Goal: Information Seeking & Learning: Learn about a topic

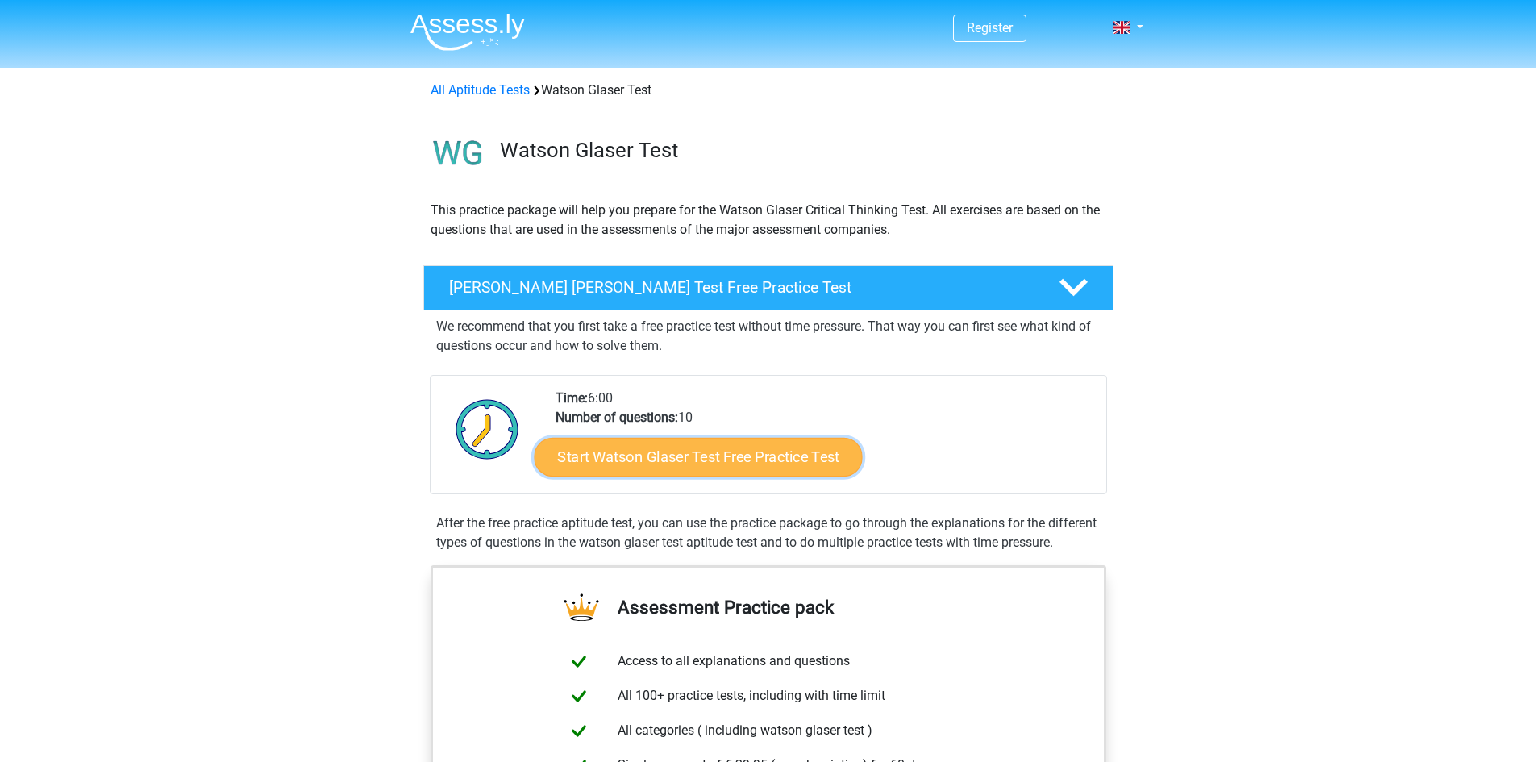
click at [670, 444] on link "Start Watson Glaser Test Free Practice Test" at bounding box center [698, 457] width 328 height 39
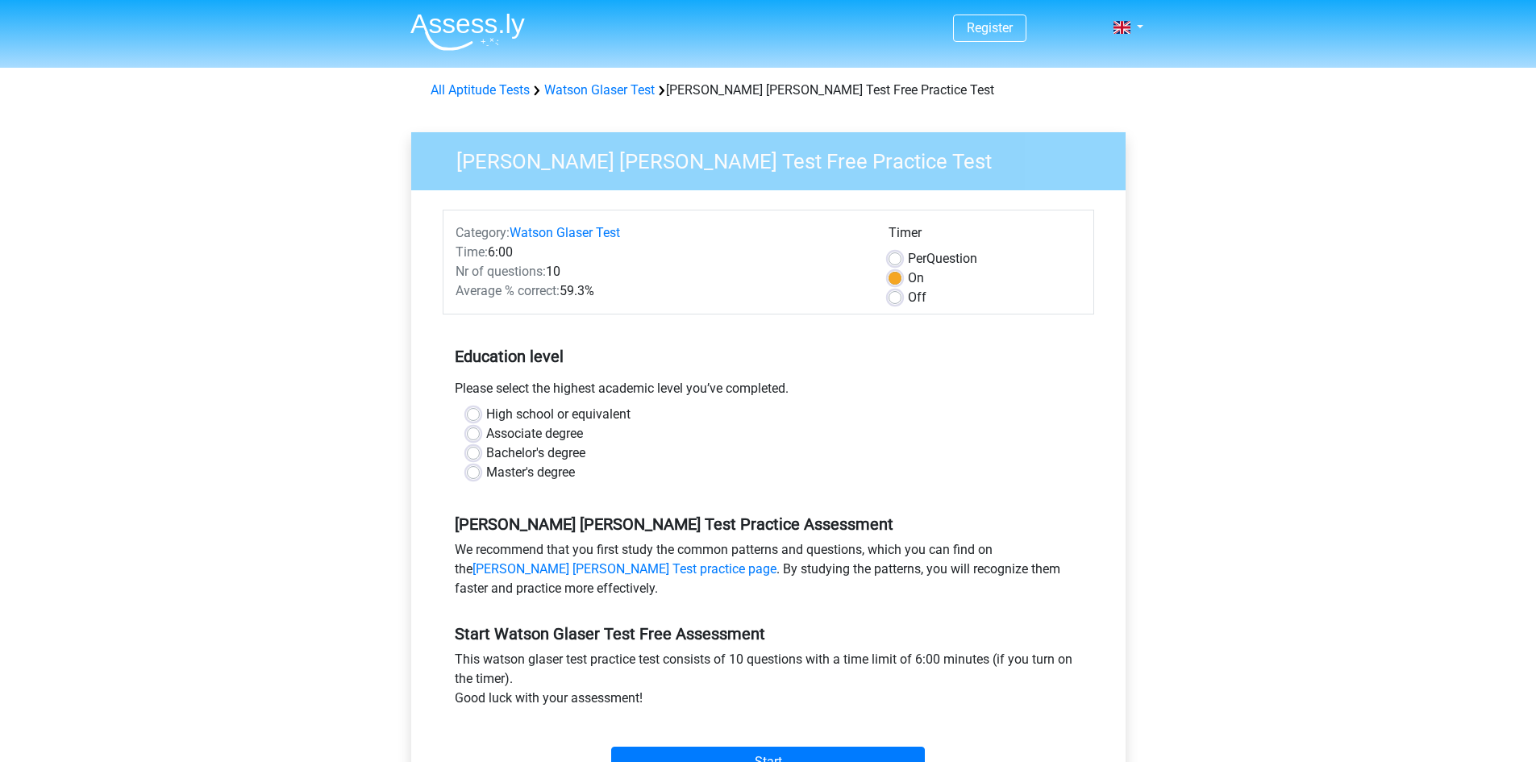
click at [486, 471] on label "Master's degree" at bounding box center [530, 472] width 89 height 19
click at [467, 471] on input "Master's degree" at bounding box center [473, 471] width 13 height 16
radio input "true"
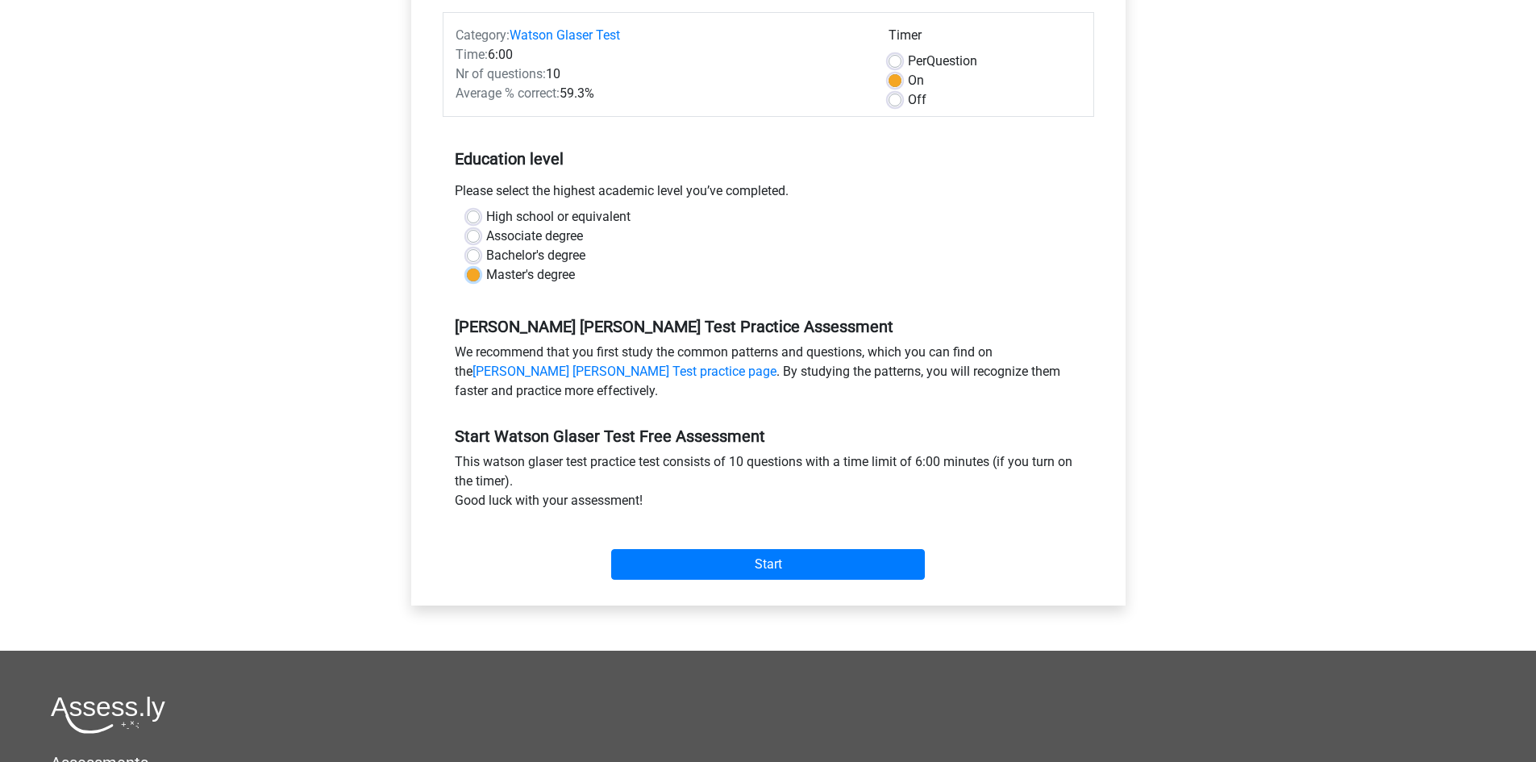
scroll to position [161, 0]
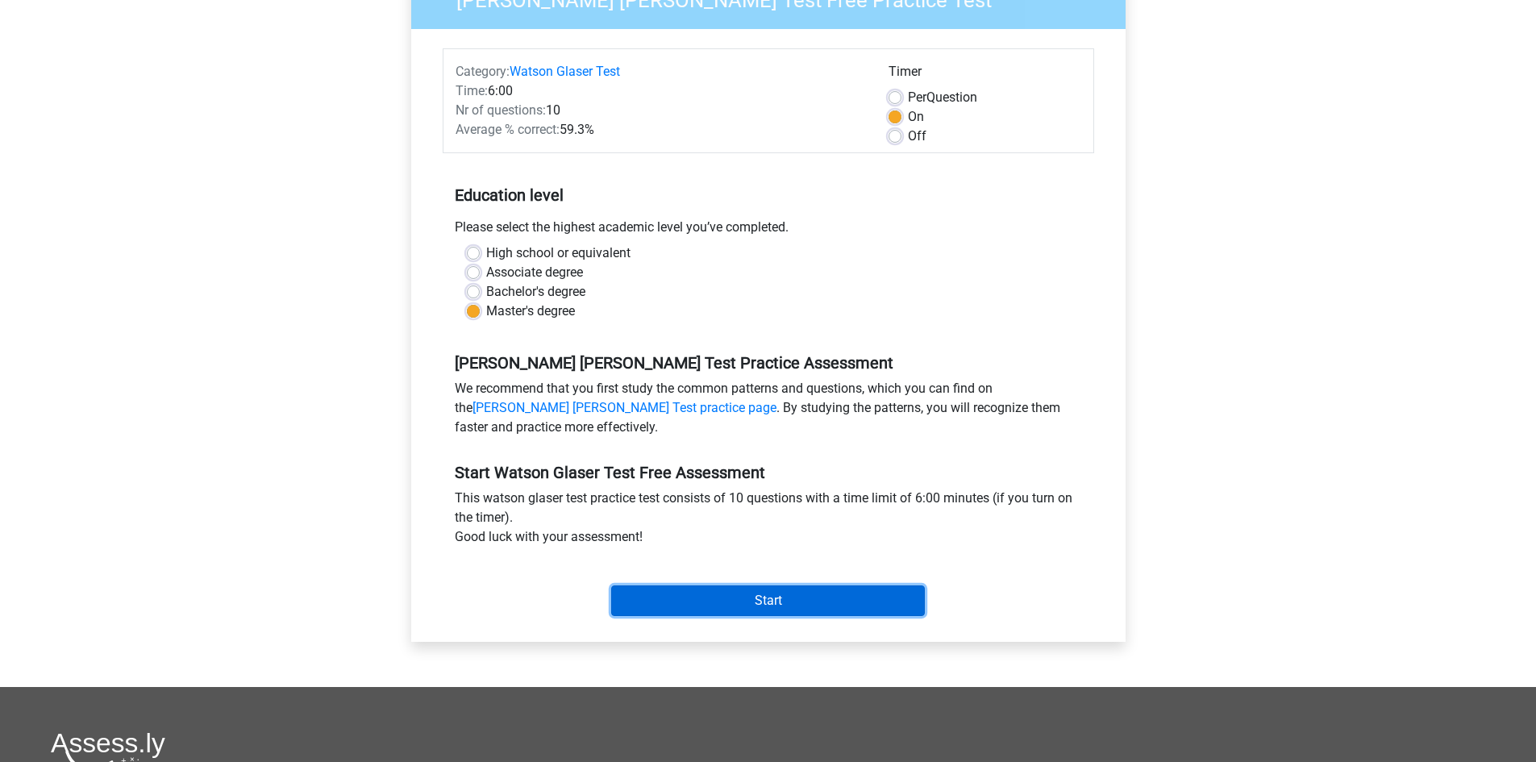
click at [789, 592] on input "Start" at bounding box center [768, 600] width 314 height 31
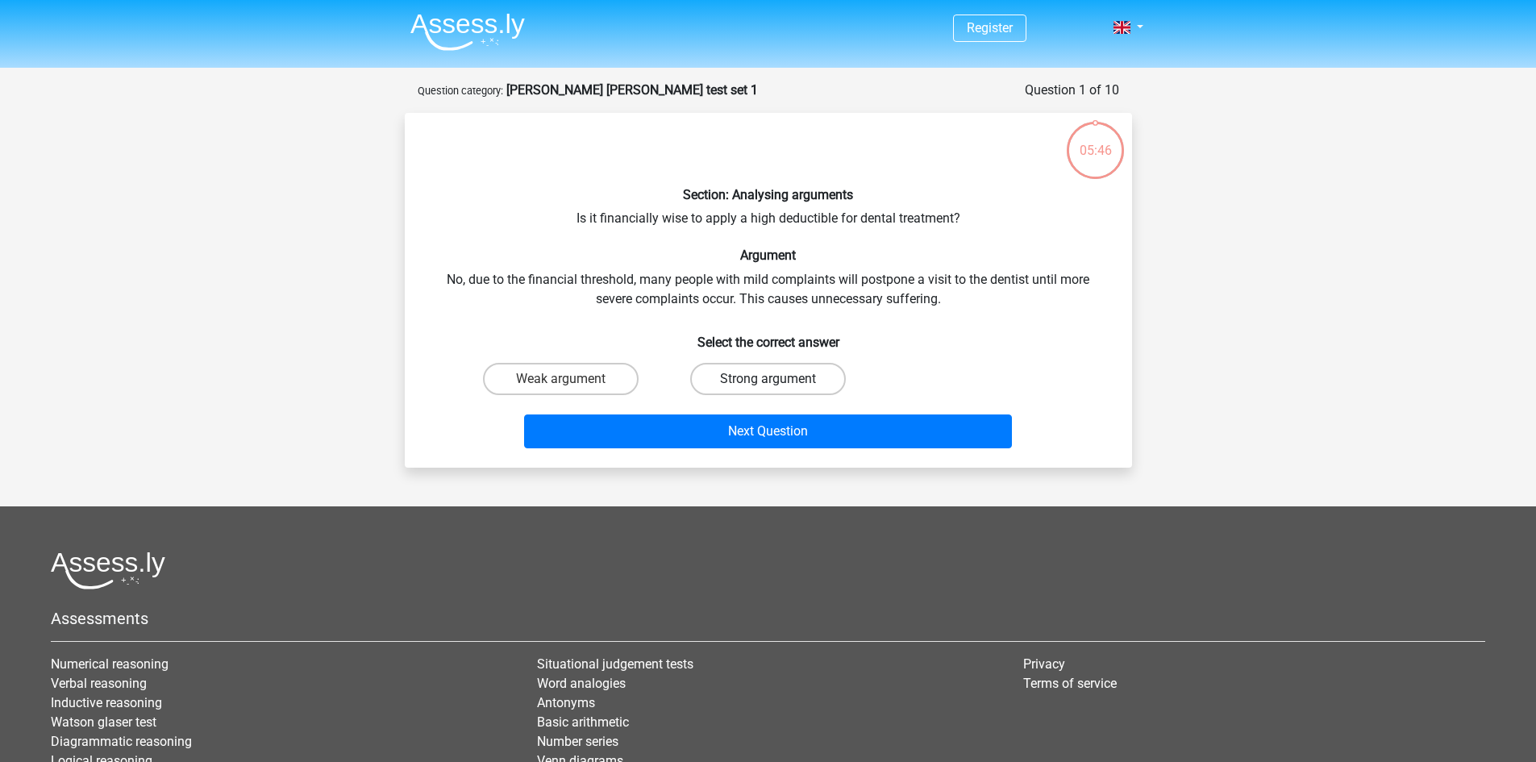
click at [742, 378] on label "Strong argument" at bounding box center [768, 379] width 156 height 32
click at [768, 379] on input "Strong argument" at bounding box center [773, 384] width 10 height 10
radio input "true"
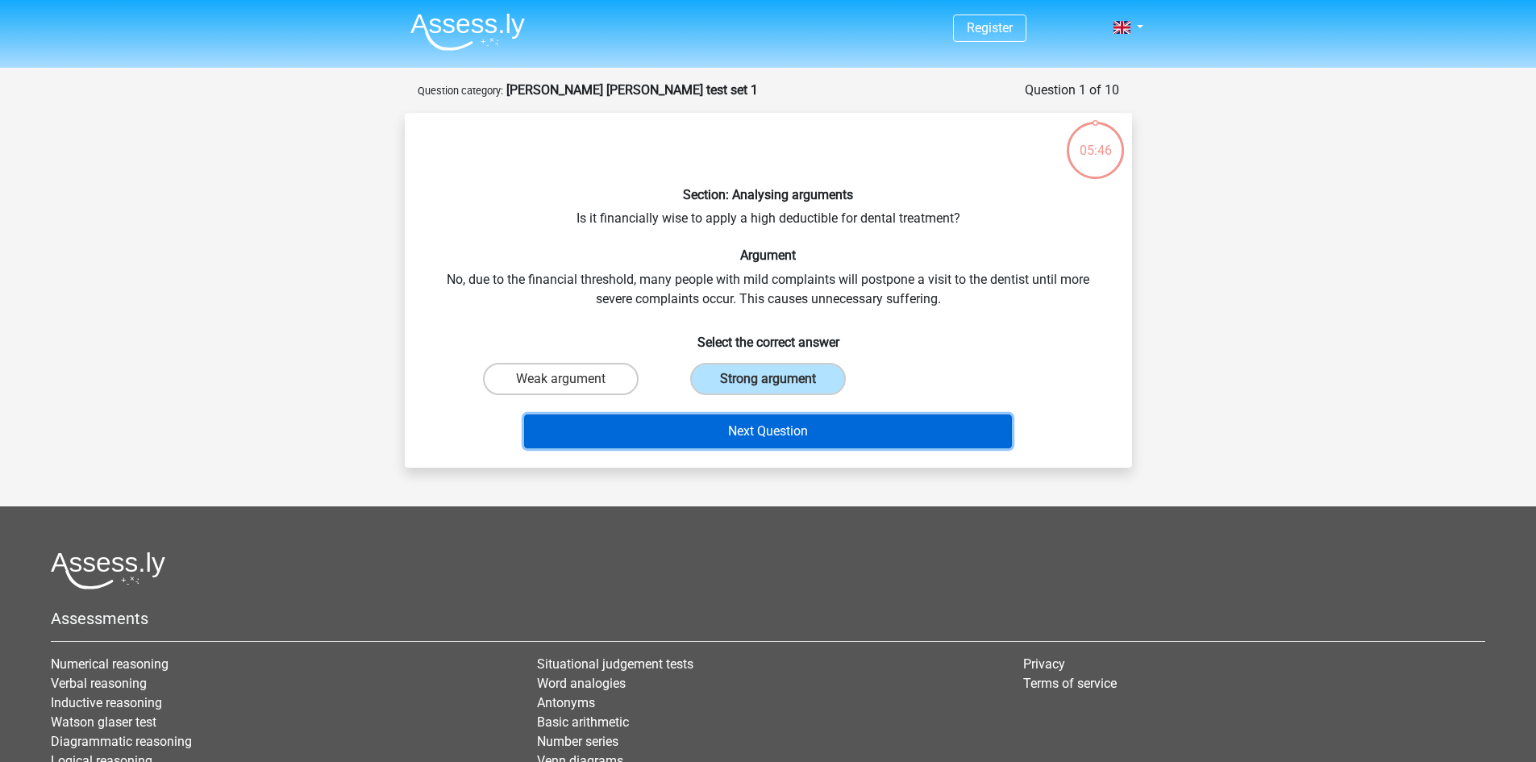
click at [760, 431] on button "Next Question" at bounding box center [768, 432] width 488 height 34
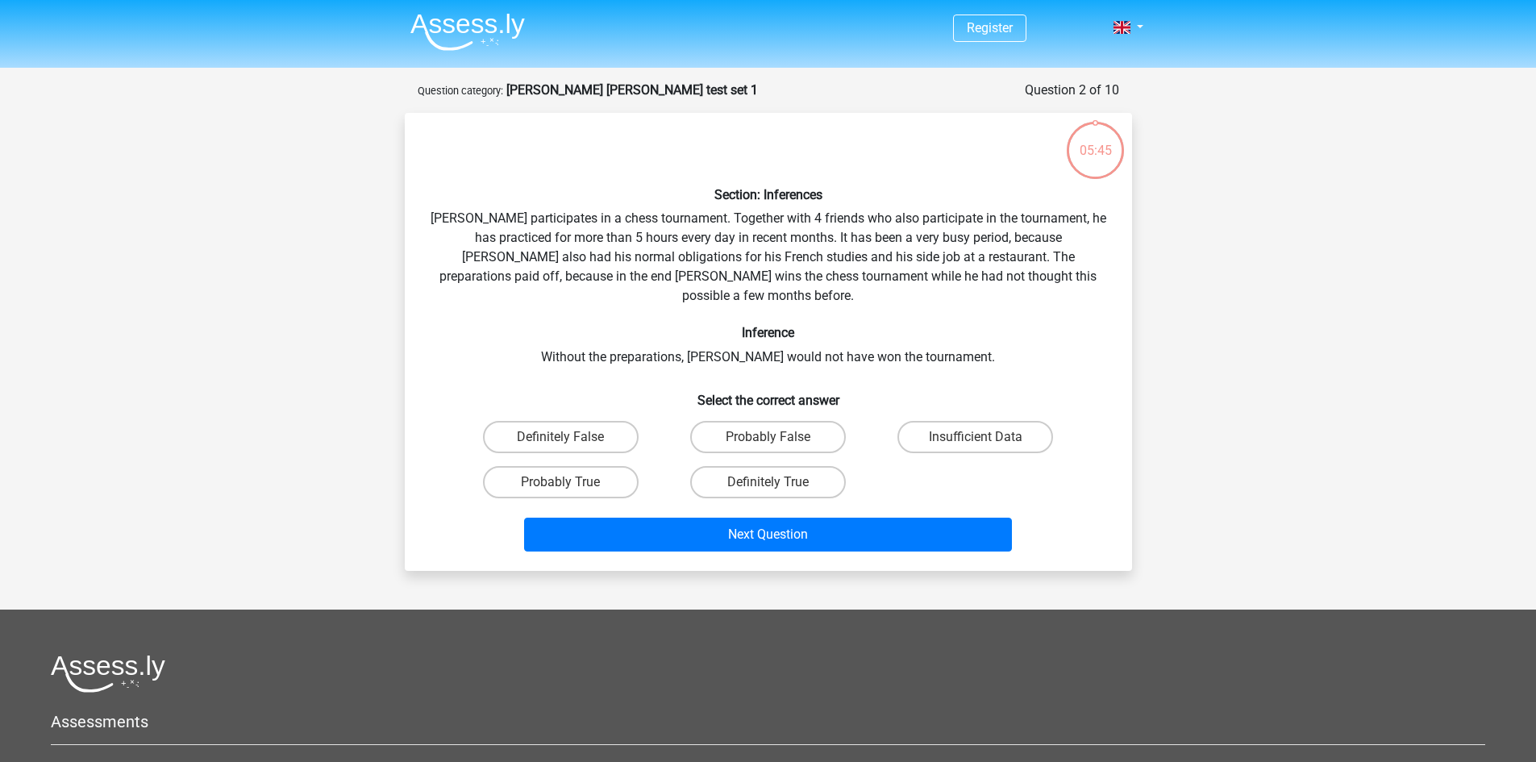
scroll to position [81, 0]
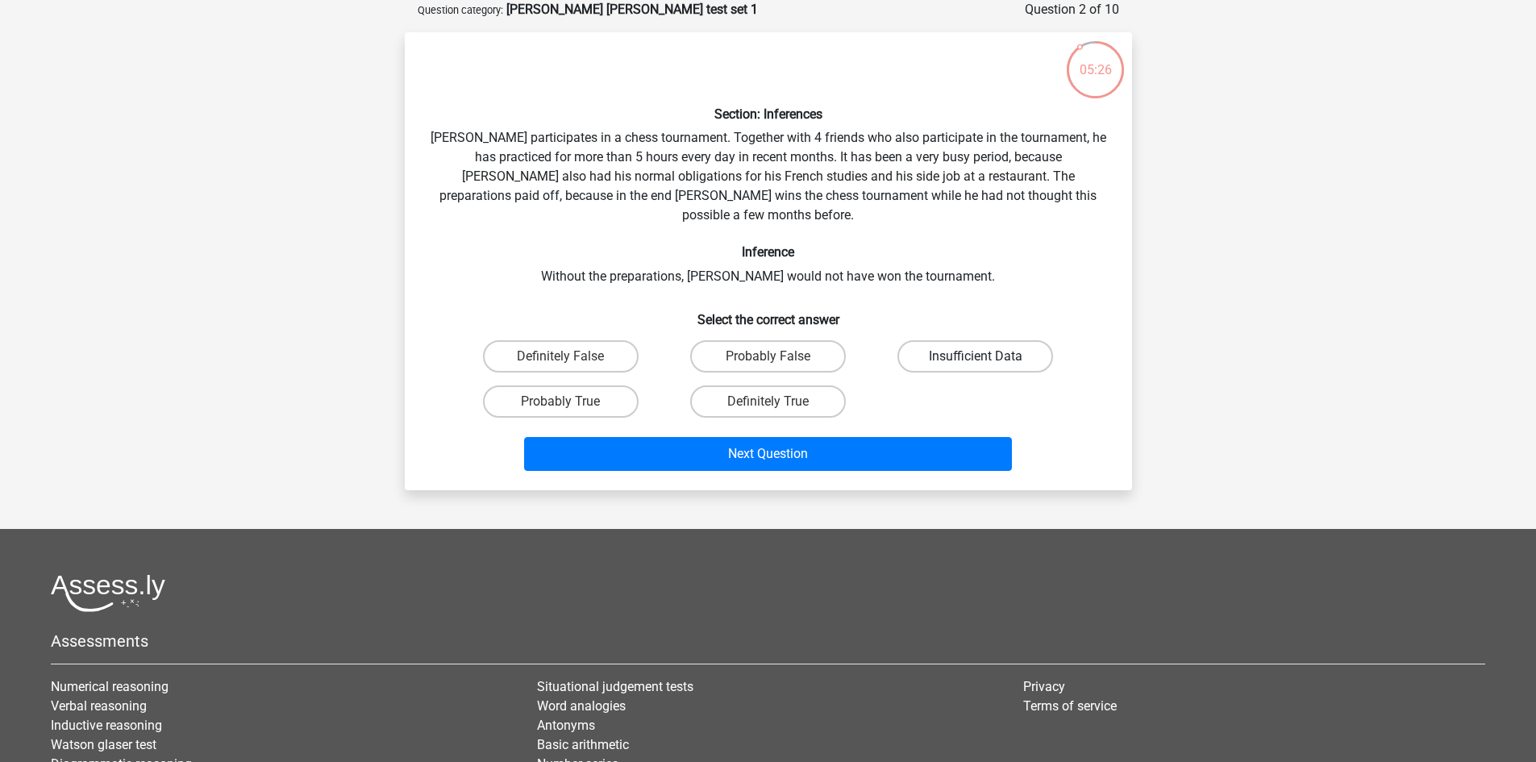
click at [953, 340] on label "Insufficient Data" at bounding box center [976, 356] width 156 height 32
click at [976, 356] on input "Insufficient Data" at bounding box center [981, 361] width 10 height 10
radio input "true"
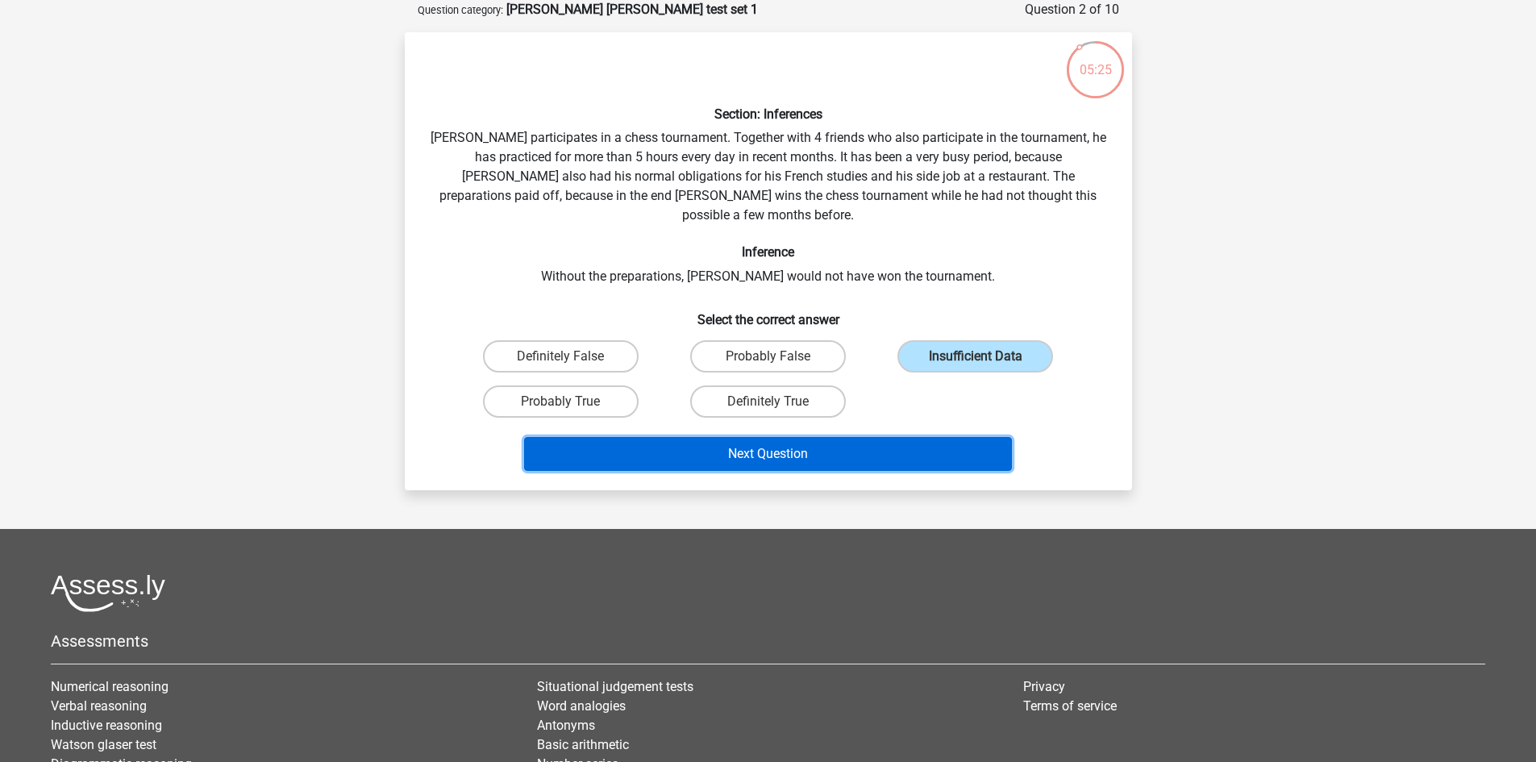
click at [782, 437] on button "Next Question" at bounding box center [768, 454] width 488 height 34
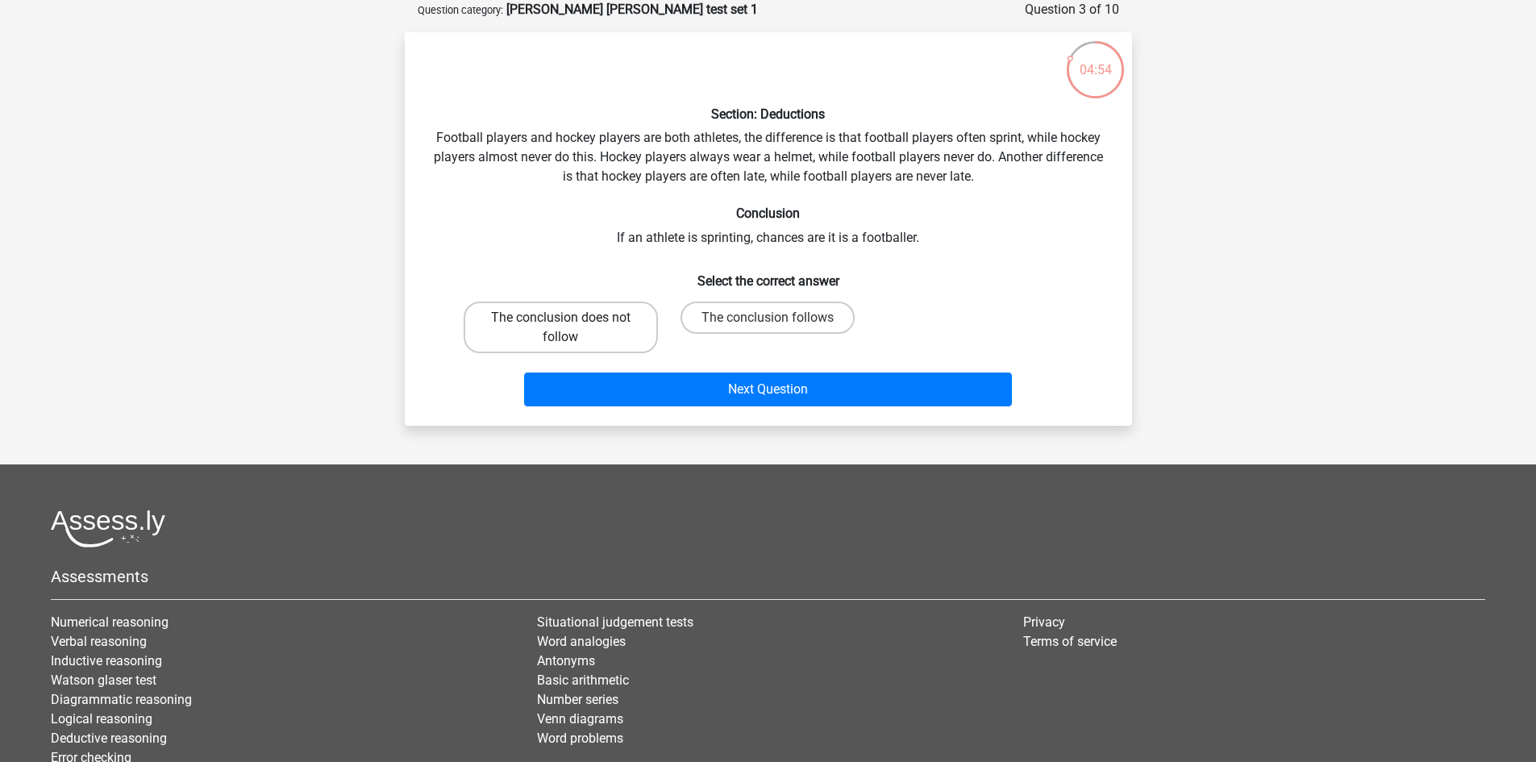
click at [620, 331] on label "The conclusion does not follow" at bounding box center [561, 328] width 194 height 52
click at [571, 328] on input "The conclusion does not follow" at bounding box center [565, 323] width 10 height 10
radio input "true"
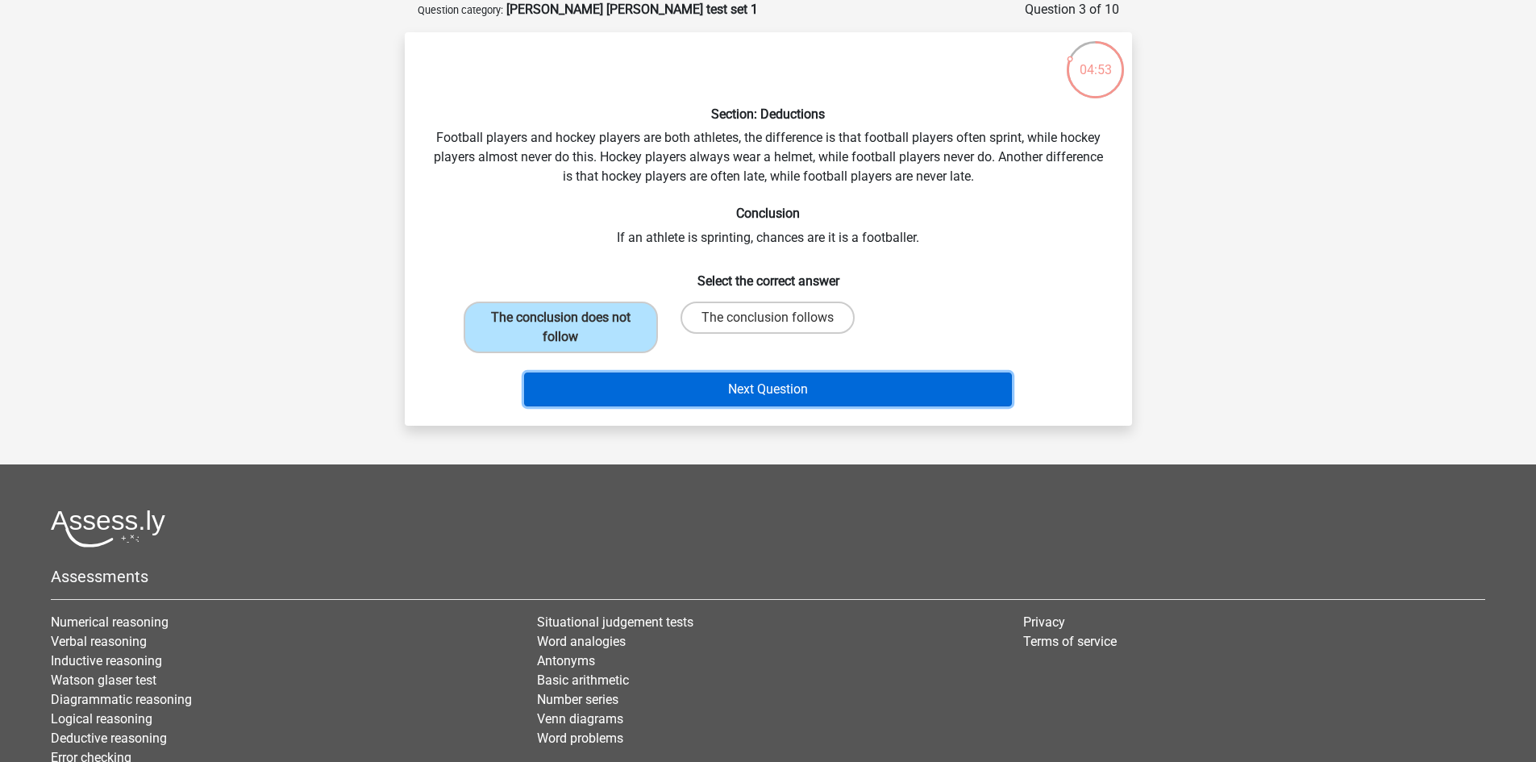
click at [748, 382] on button "Next Question" at bounding box center [768, 390] width 488 height 34
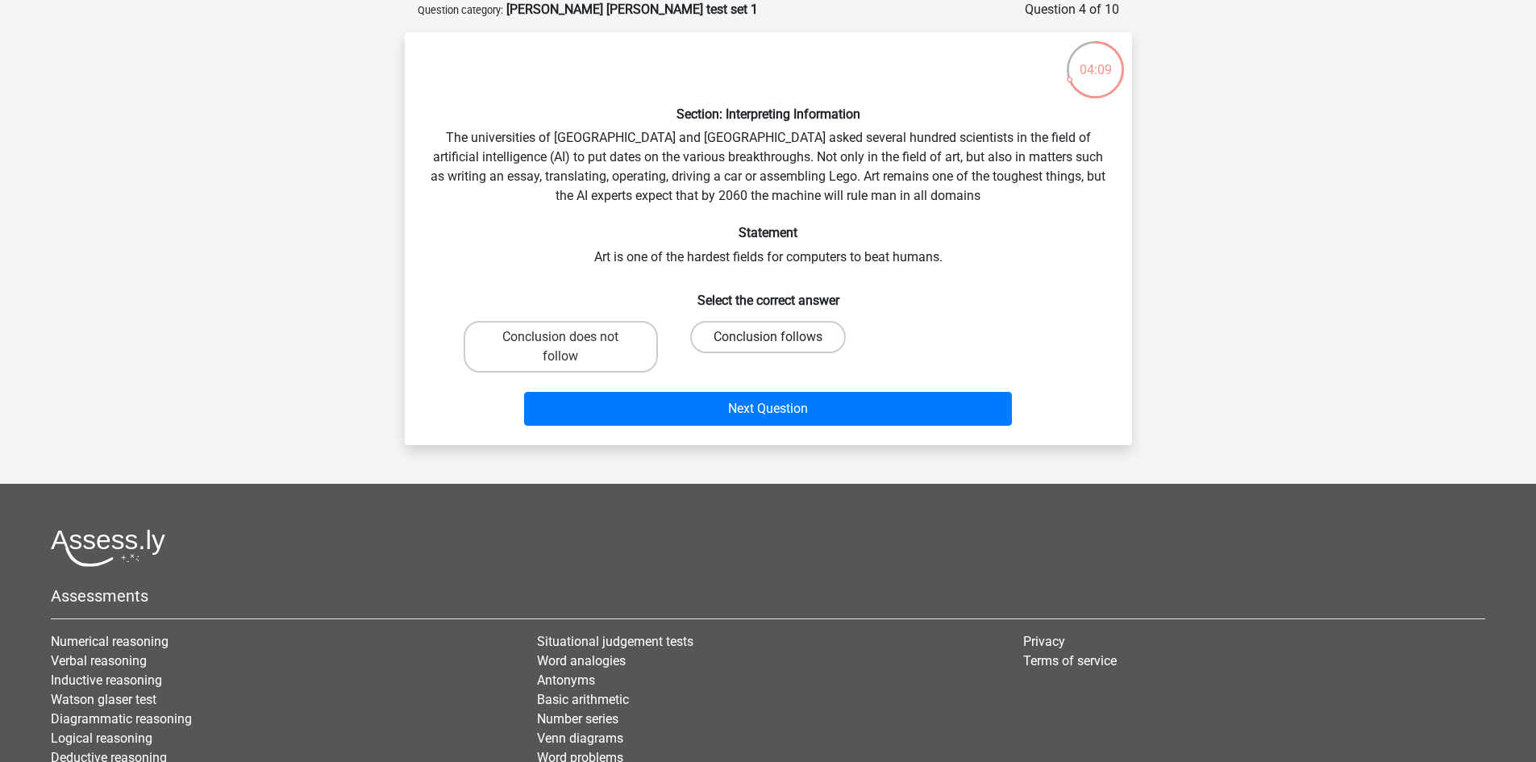
click at [758, 330] on label "Conclusion follows" at bounding box center [768, 337] width 156 height 32
click at [768, 337] on input "Conclusion follows" at bounding box center [773, 342] width 10 height 10
radio input "true"
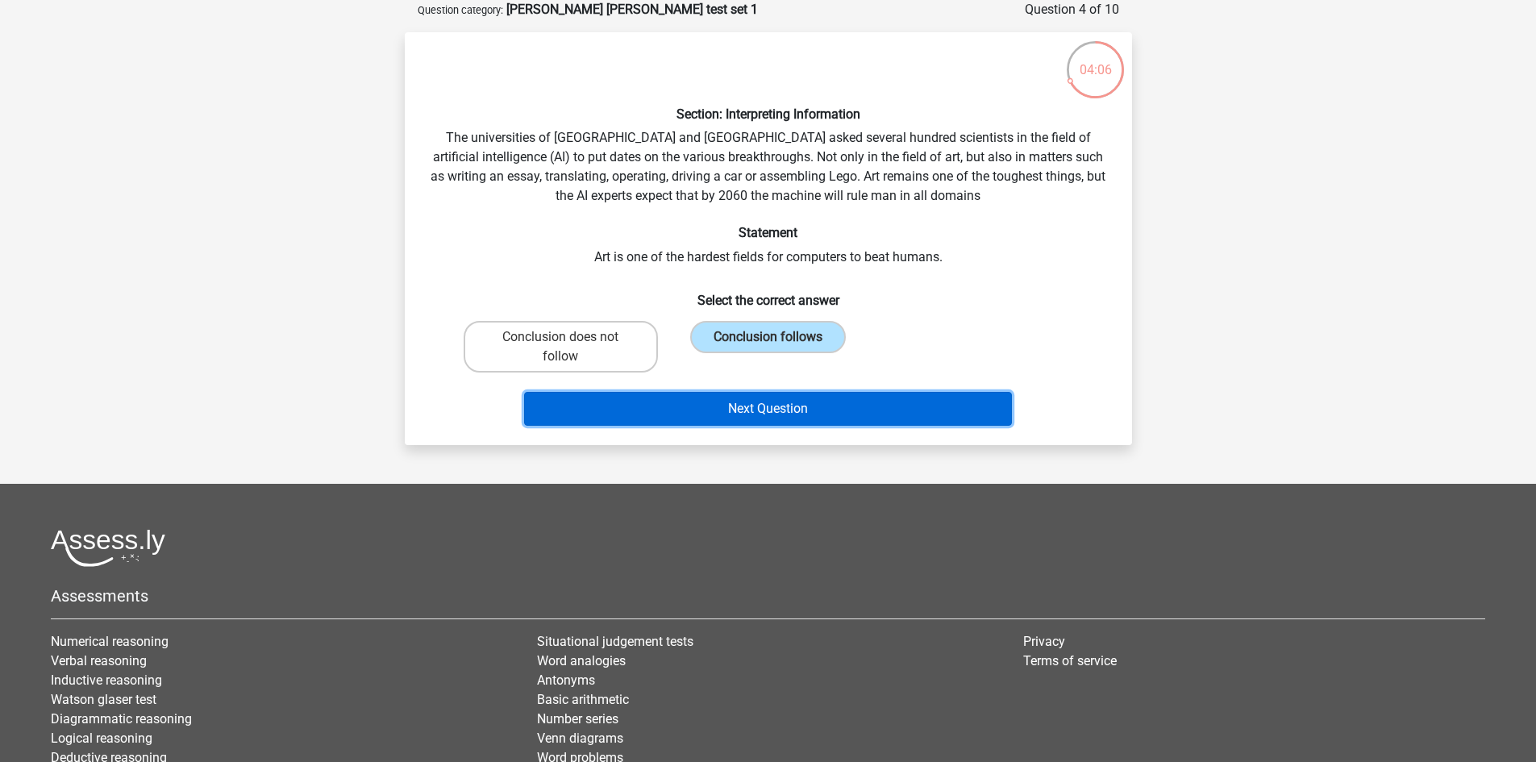
click at [796, 409] on button "Next Question" at bounding box center [768, 409] width 488 height 34
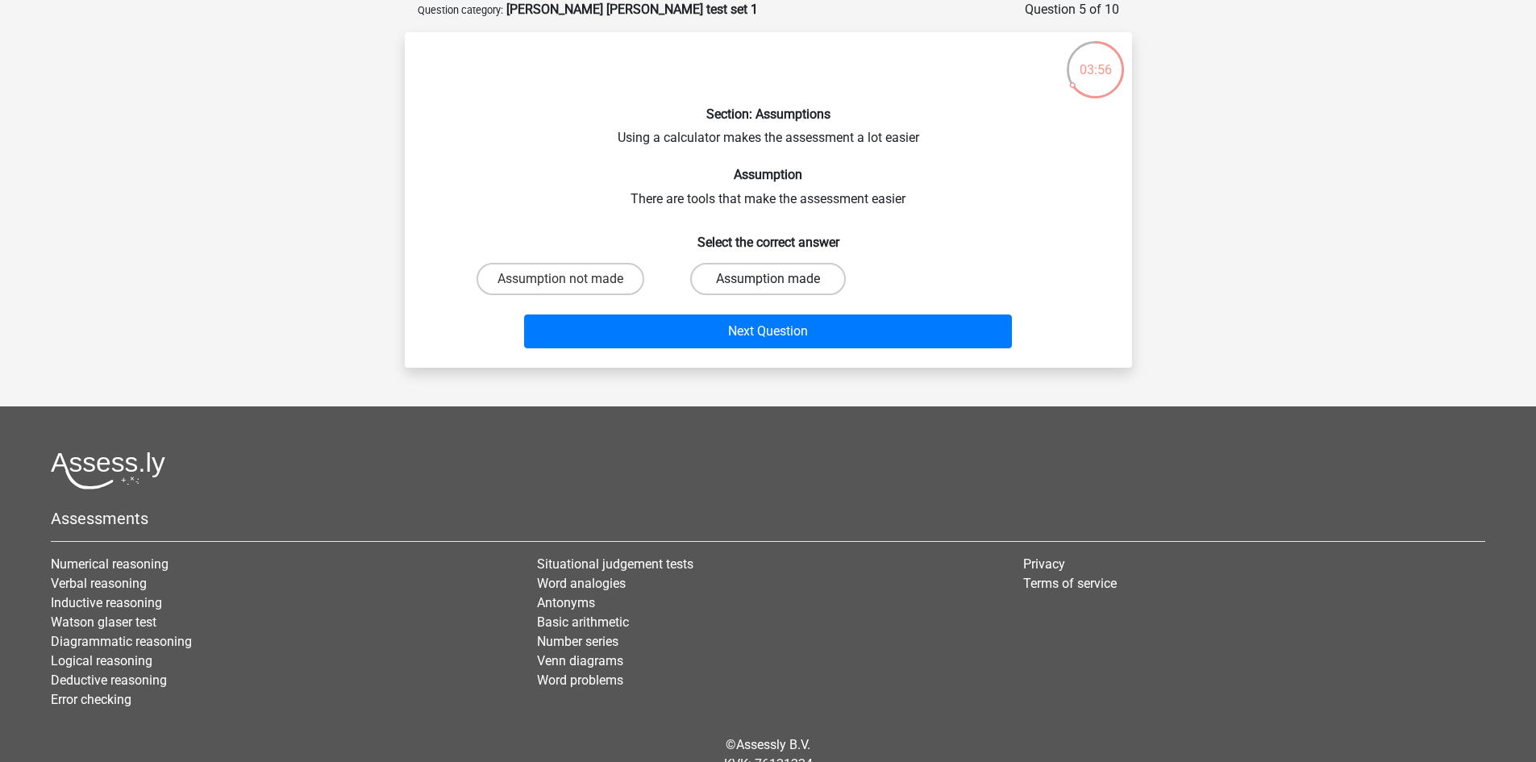
click at [788, 280] on label "Assumption made" at bounding box center [768, 279] width 156 height 32
click at [778, 280] on input "Assumption made" at bounding box center [773, 284] width 10 height 10
radio input "true"
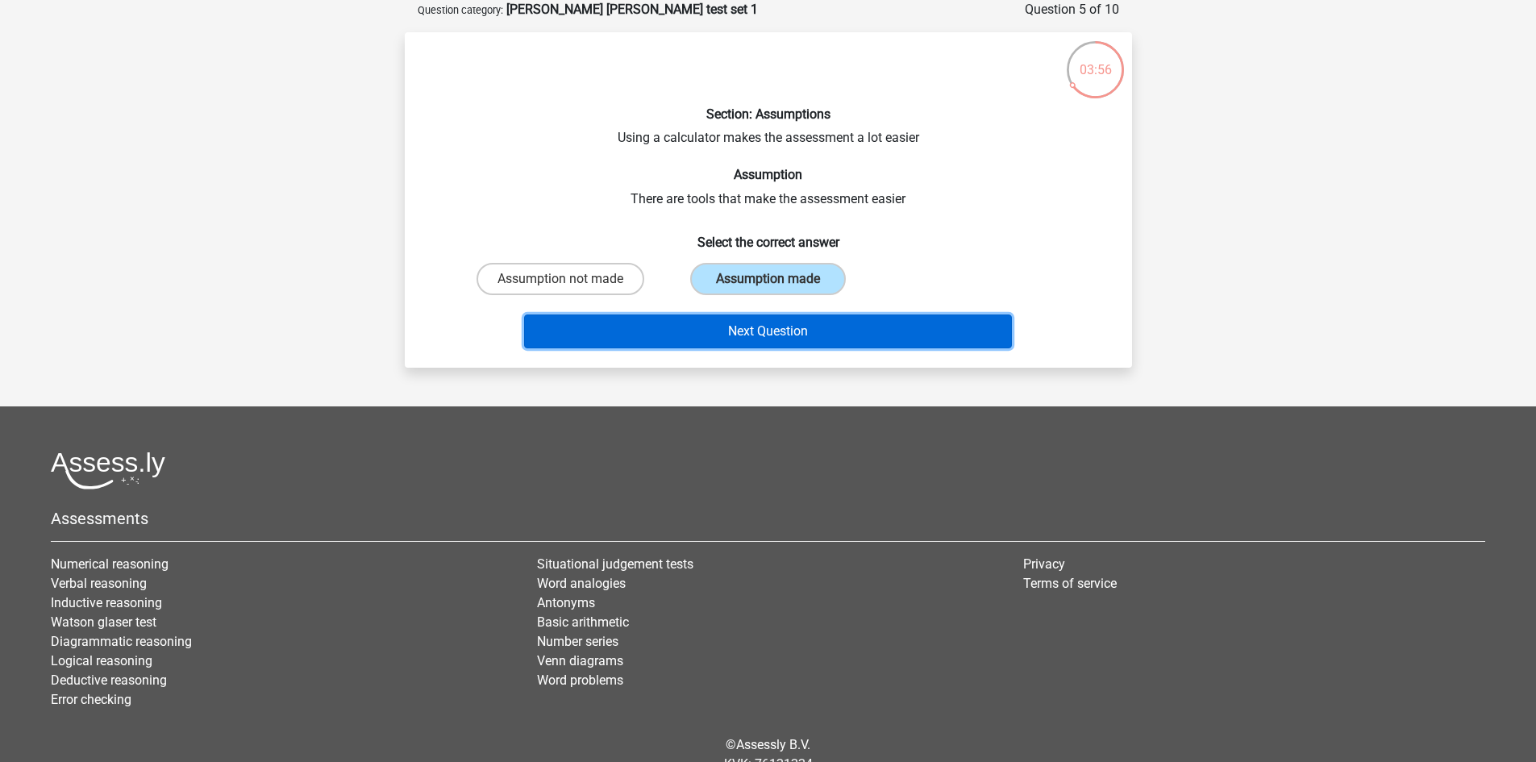
click at [786, 323] on button "Next Question" at bounding box center [768, 332] width 488 height 34
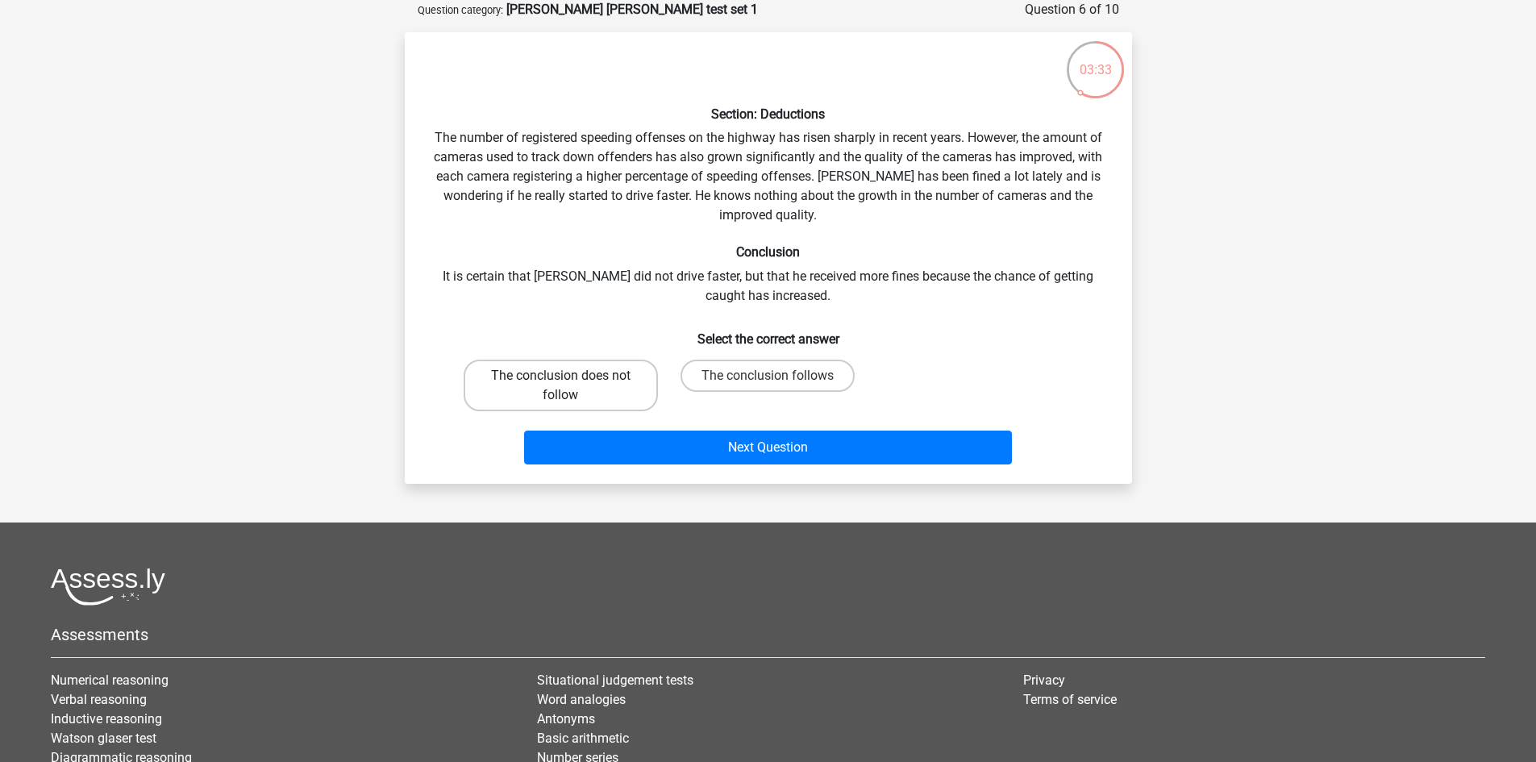
click at [582, 387] on label "The conclusion does not follow" at bounding box center [561, 386] width 194 height 52
click at [571, 386] on input "The conclusion does not follow" at bounding box center [565, 381] width 10 height 10
radio input "true"
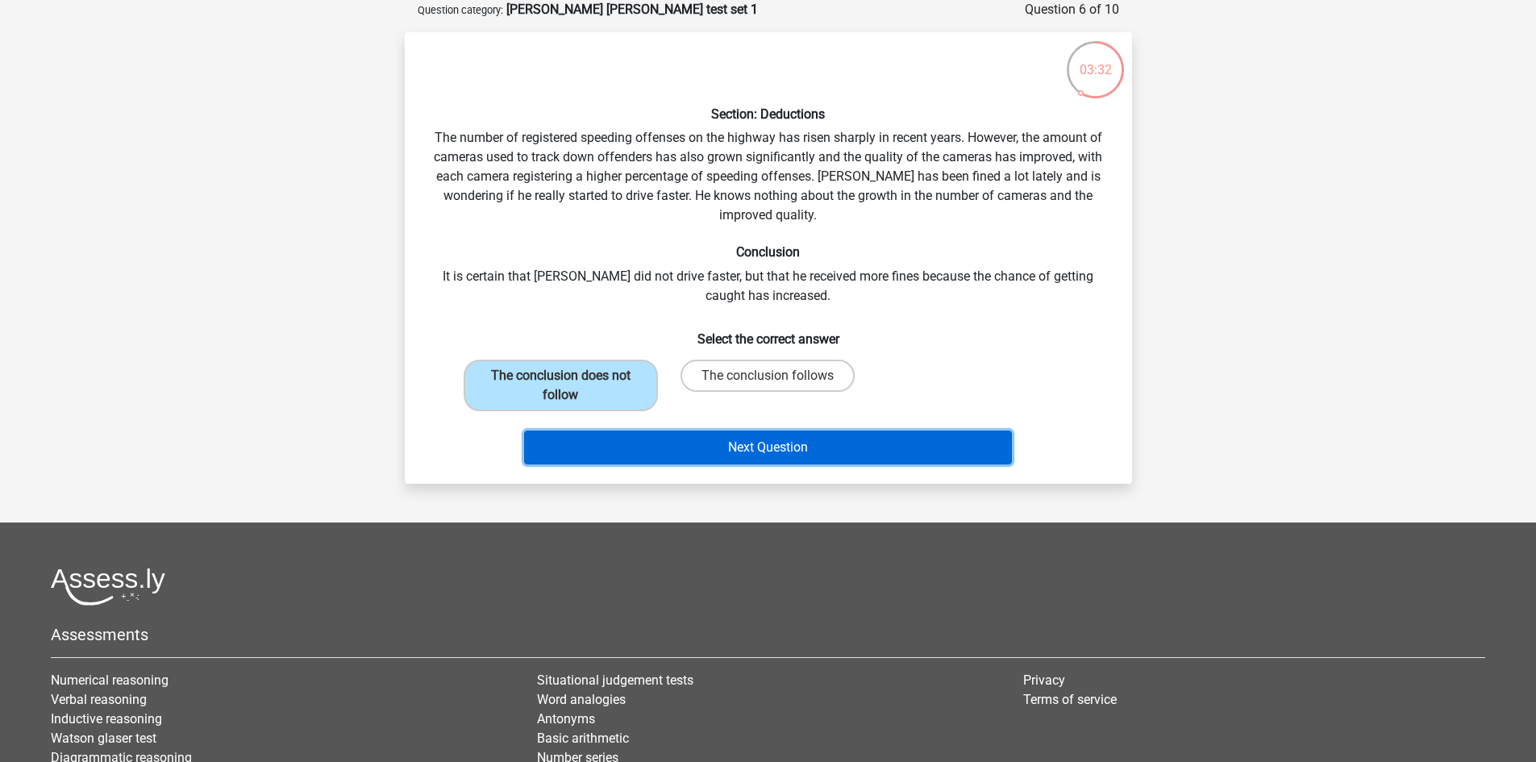
click at [811, 448] on button "Next Question" at bounding box center [768, 448] width 488 height 34
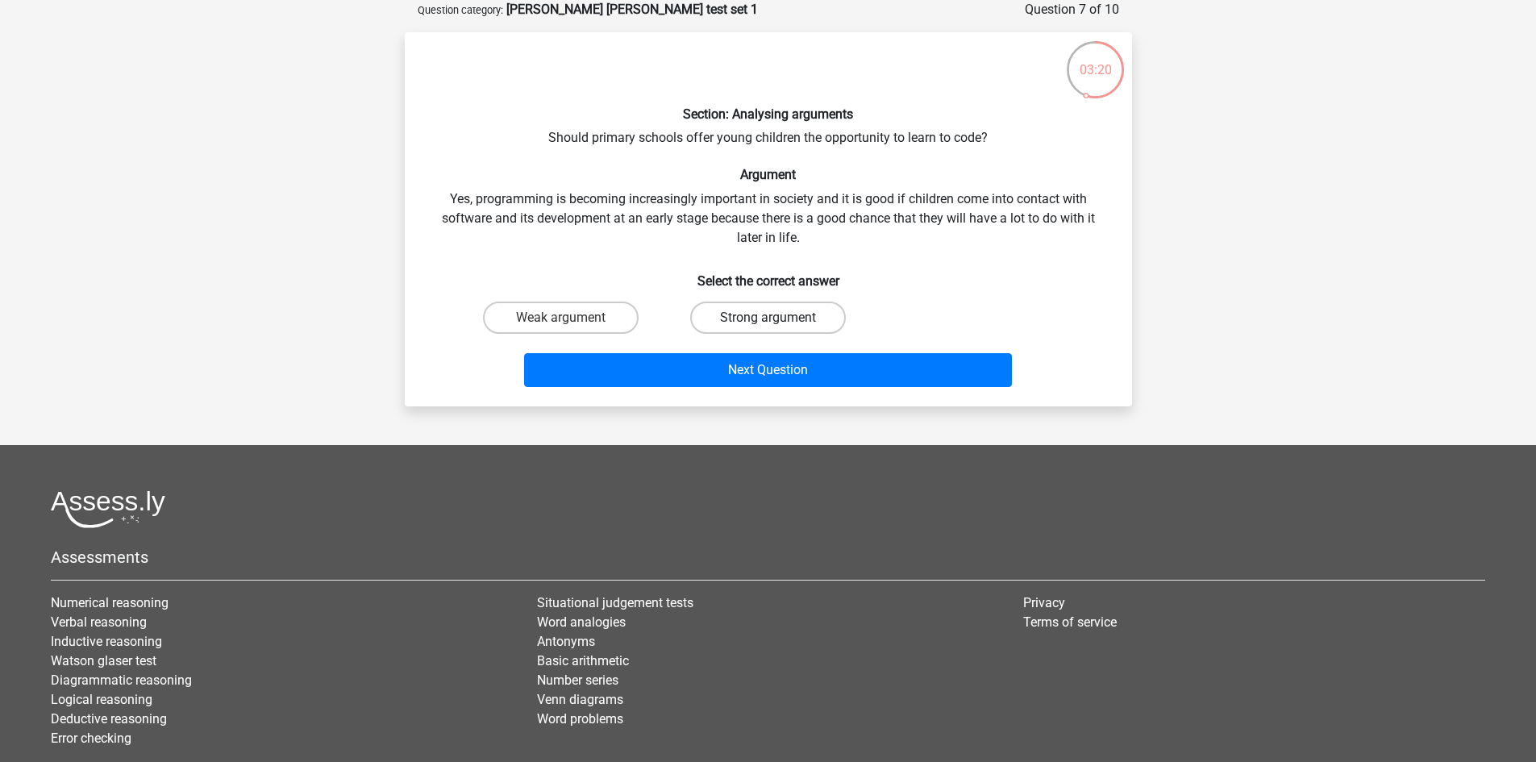
click at [779, 320] on label "Strong argument" at bounding box center [768, 318] width 156 height 32
click at [778, 320] on input "Strong argument" at bounding box center [773, 323] width 10 height 10
radio input "true"
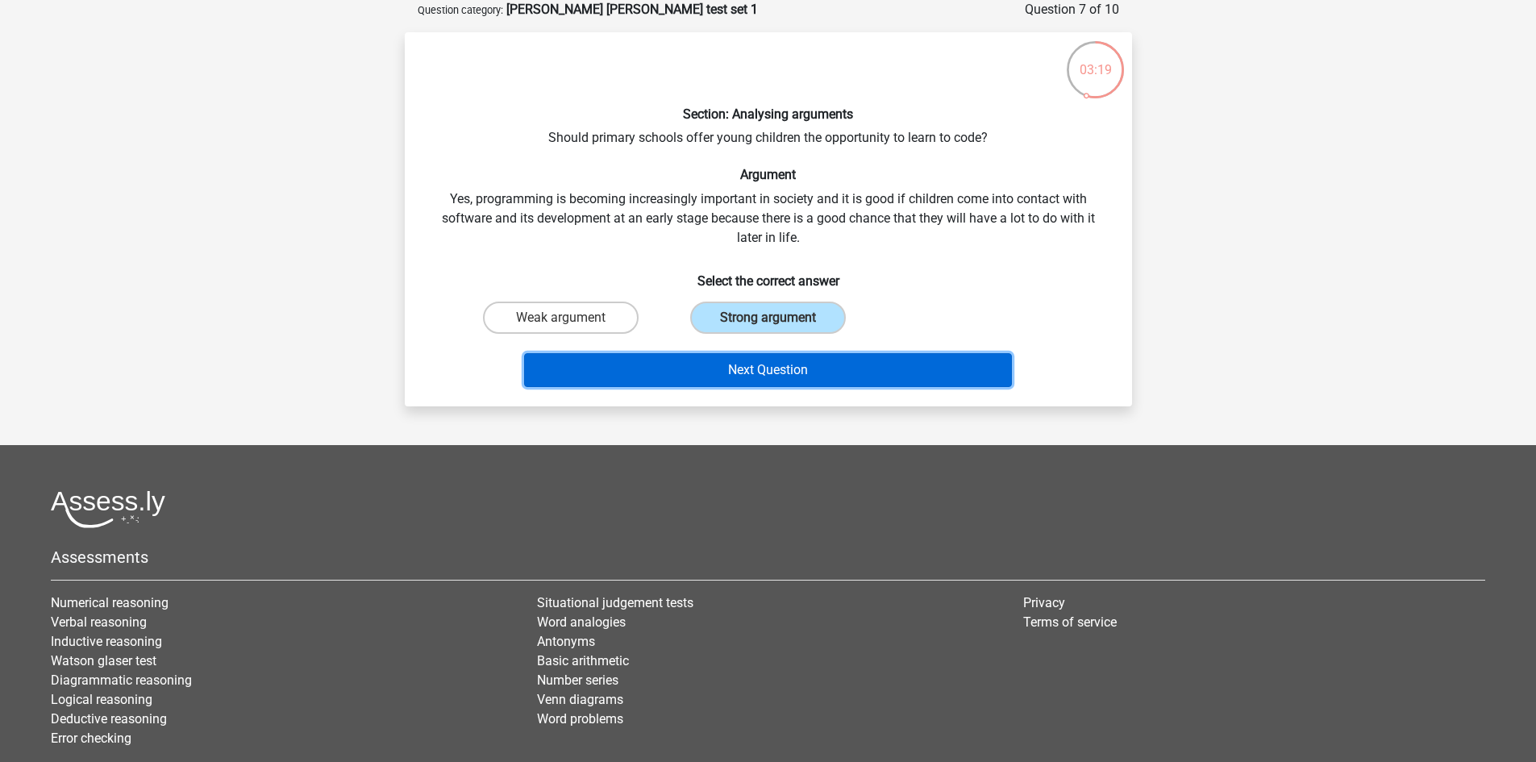
click at [790, 374] on button "Next Question" at bounding box center [768, 370] width 488 height 34
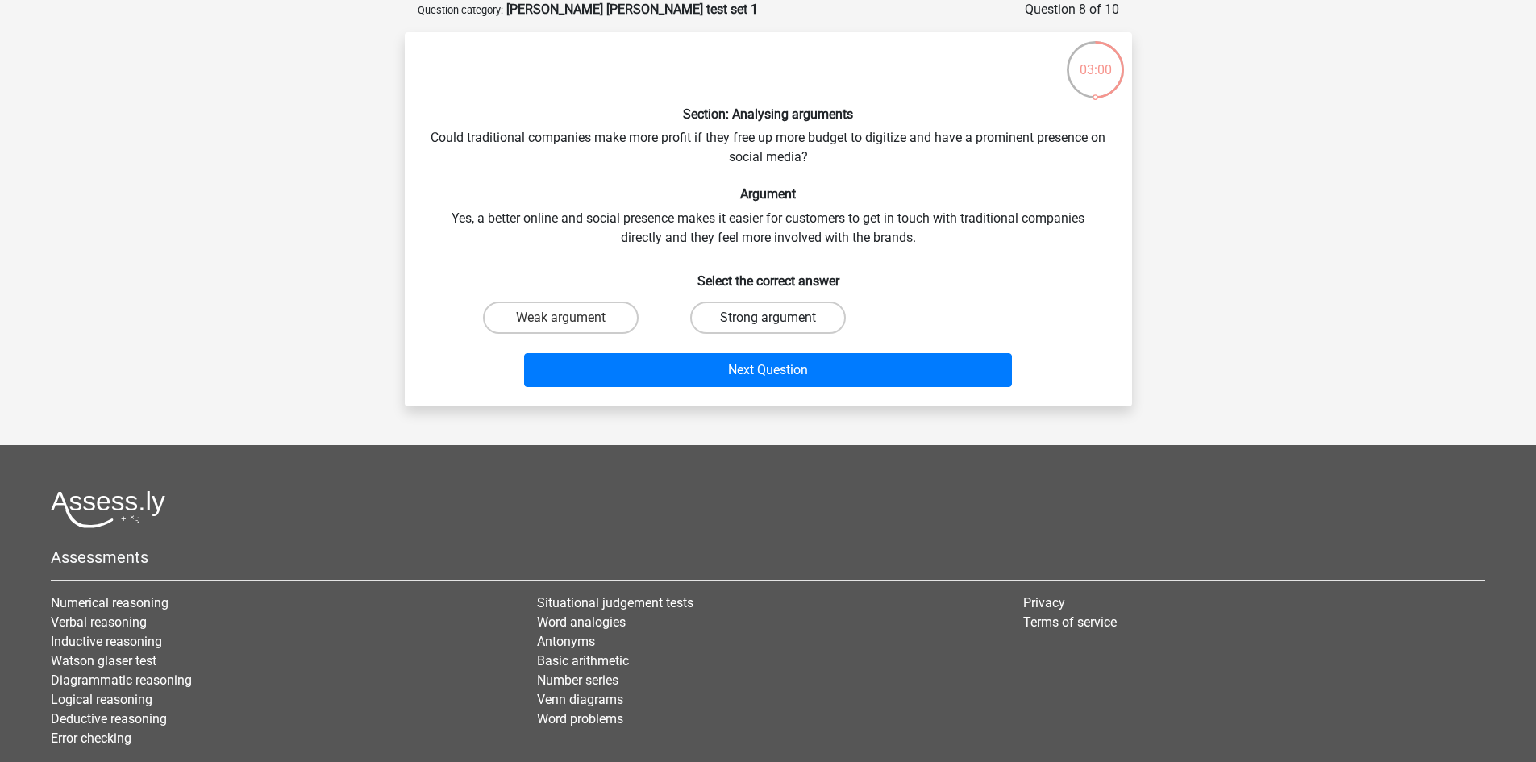
click at [783, 318] on label "Strong argument" at bounding box center [768, 318] width 156 height 32
click at [778, 318] on input "Strong argument" at bounding box center [773, 323] width 10 height 10
radio input "true"
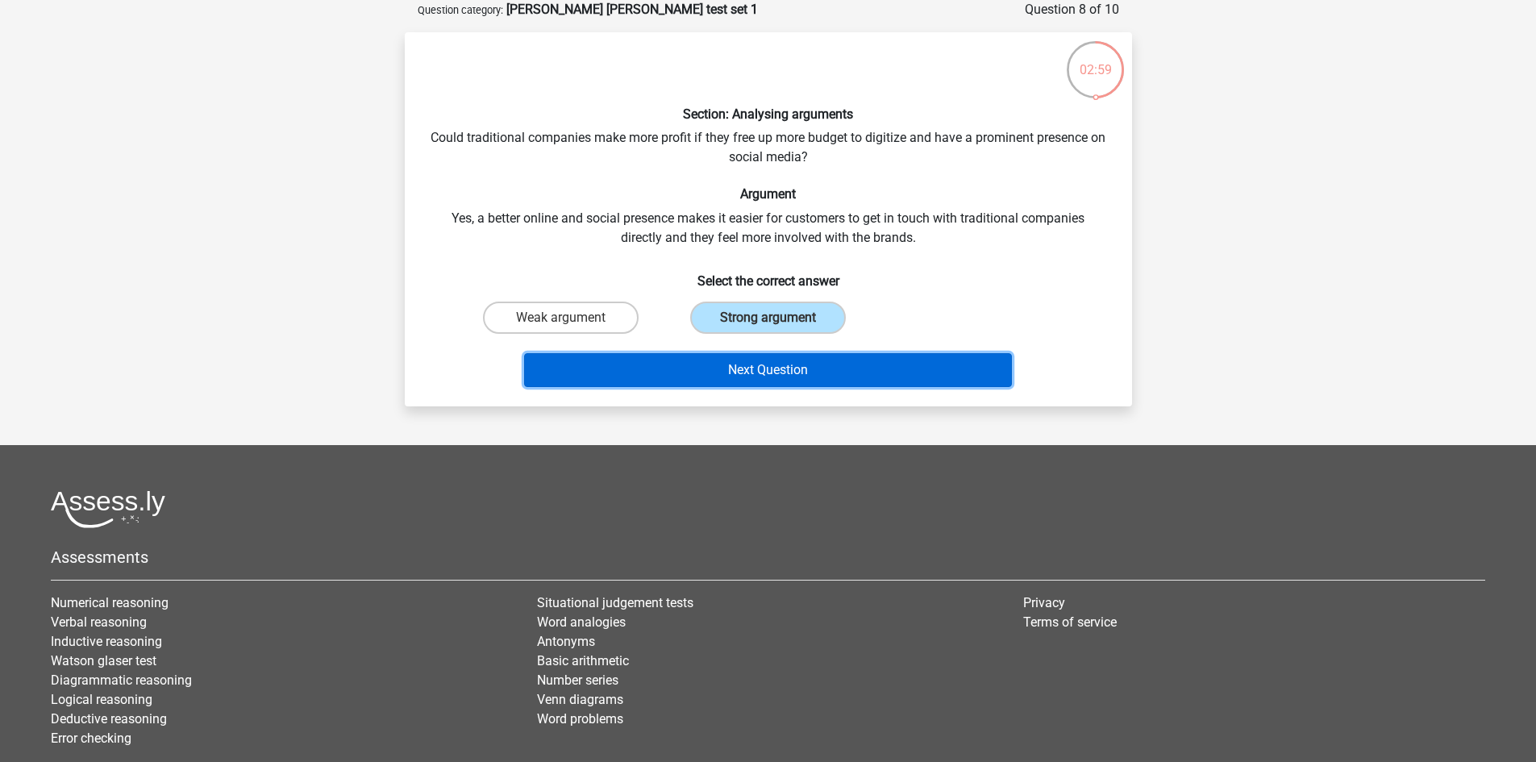
click at [828, 373] on button "Next Question" at bounding box center [768, 370] width 488 height 34
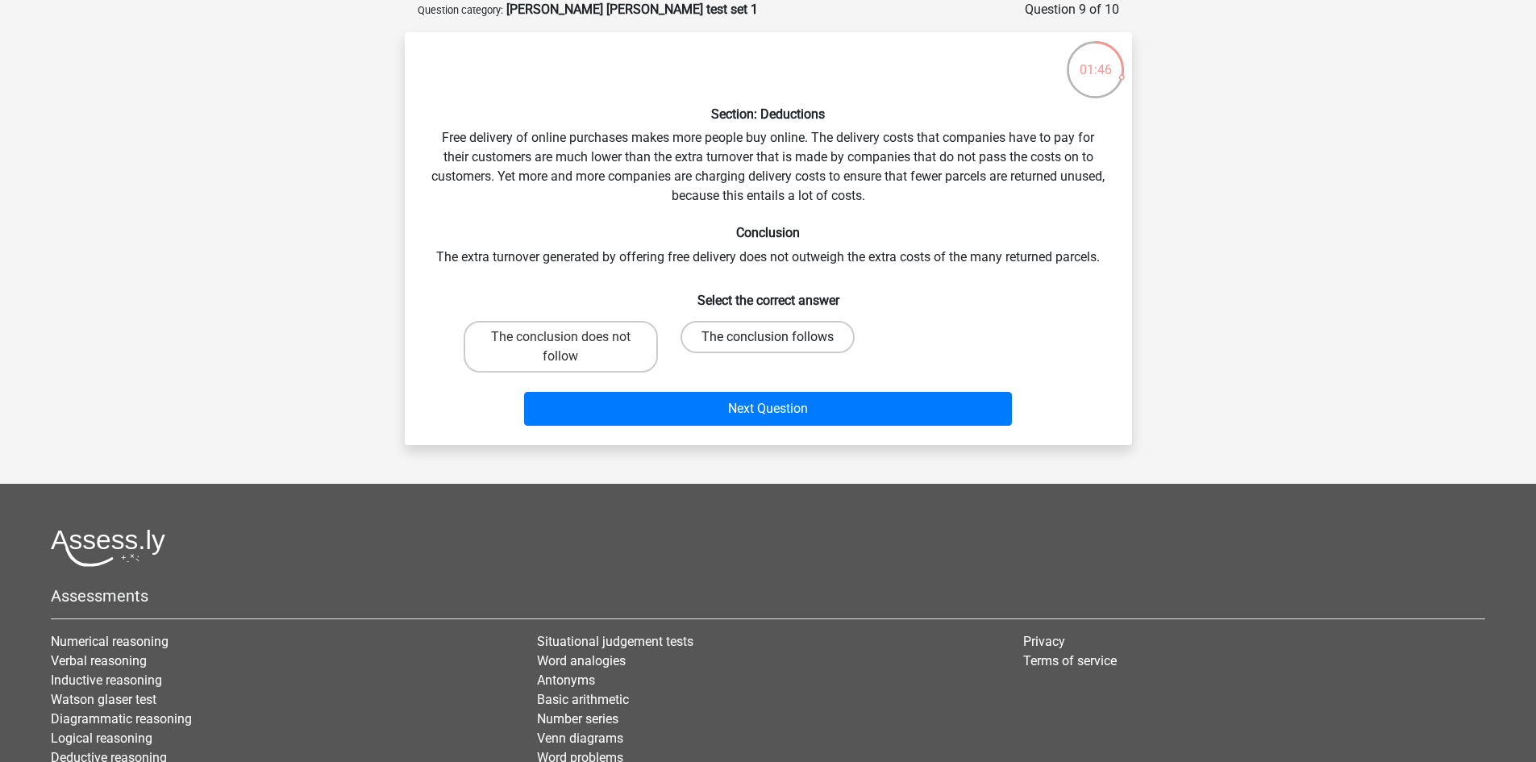
click at [751, 330] on label "The conclusion follows" at bounding box center [768, 337] width 174 height 32
click at [768, 337] on input "The conclusion follows" at bounding box center [773, 342] width 10 height 10
radio input "true"
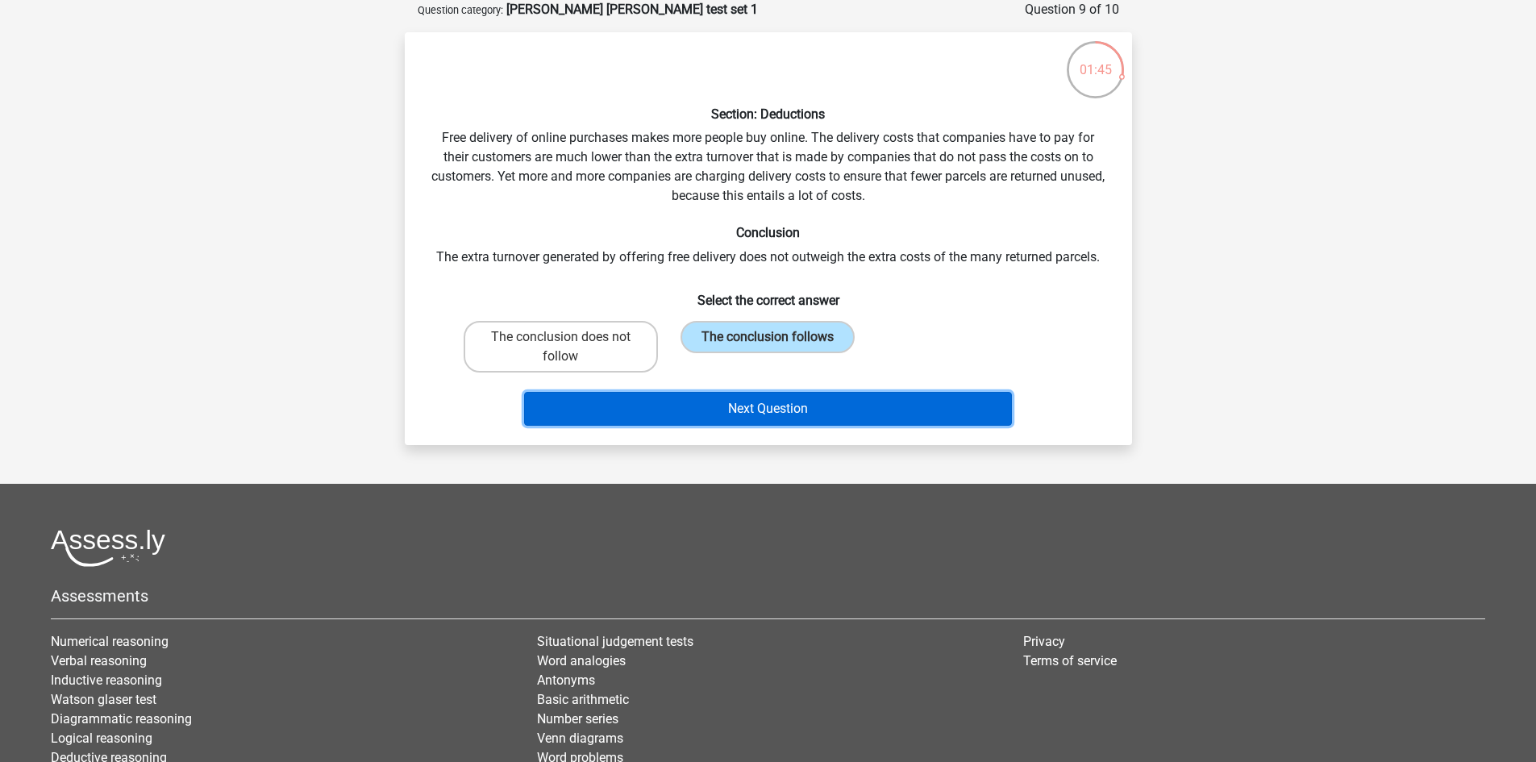
click at [781, 406] on button "Next Question" at bounding box center [768, 409] width 488 height 34
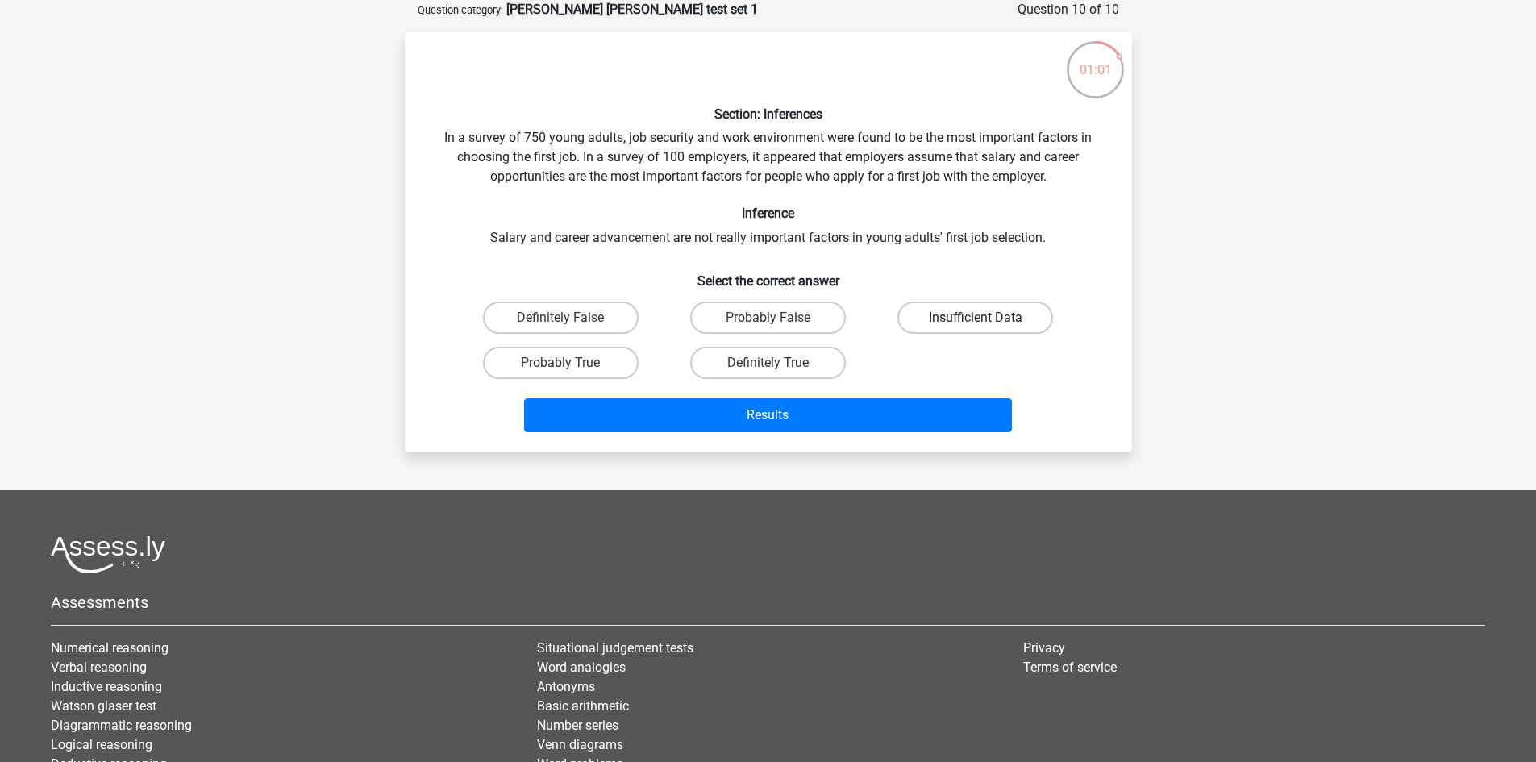
click at [950, 325] on label "Insufficient Data" at bounding box center [976, 318] width 156 height 32
click at [976, 325] on input "Insufficient Data" at bounding box center [981, 323] width 10 height 10
radio input "true"
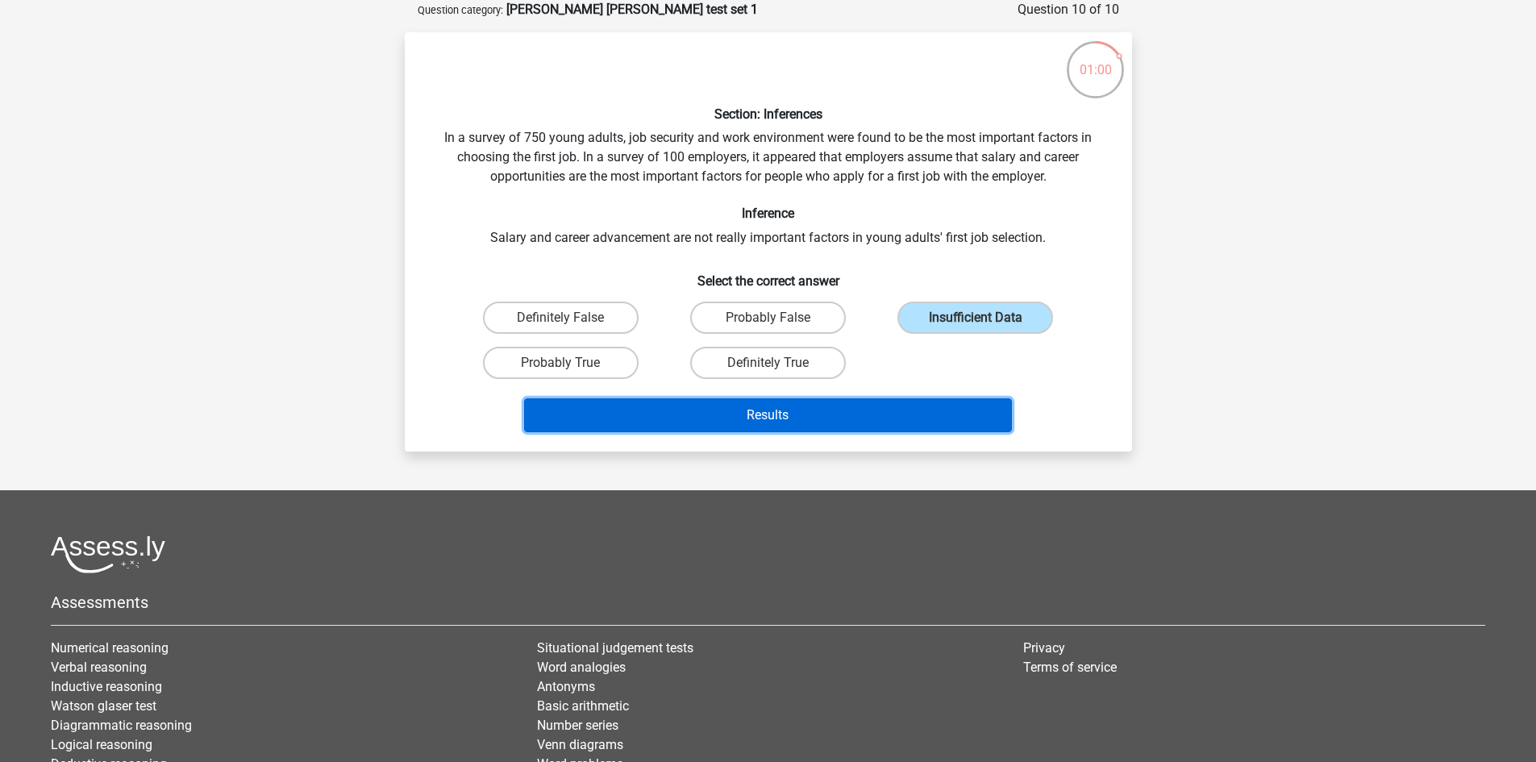
click at [817, 406] on button "Results" at bounding box center [768, 415] width 488 height 34
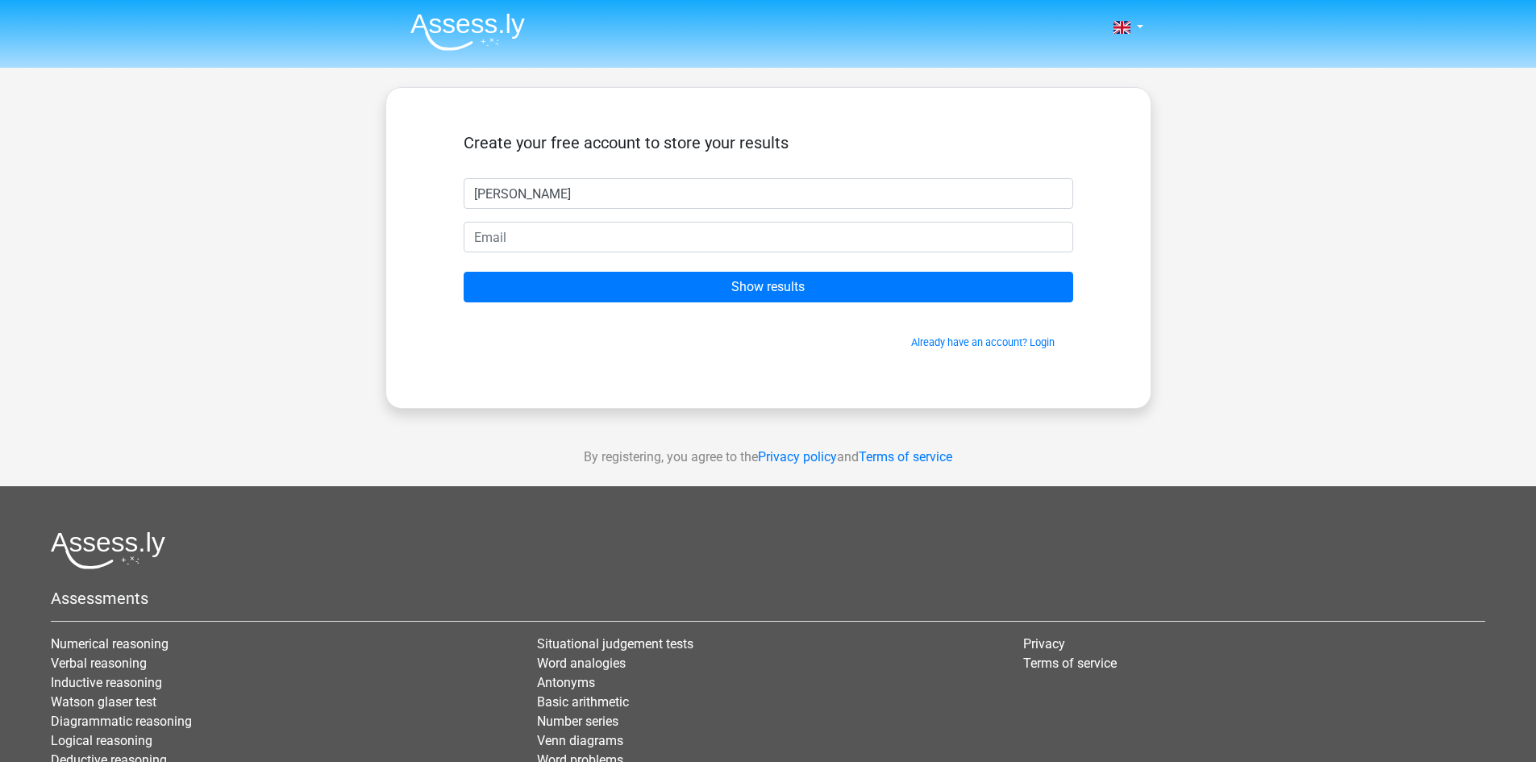
type input "Josh"
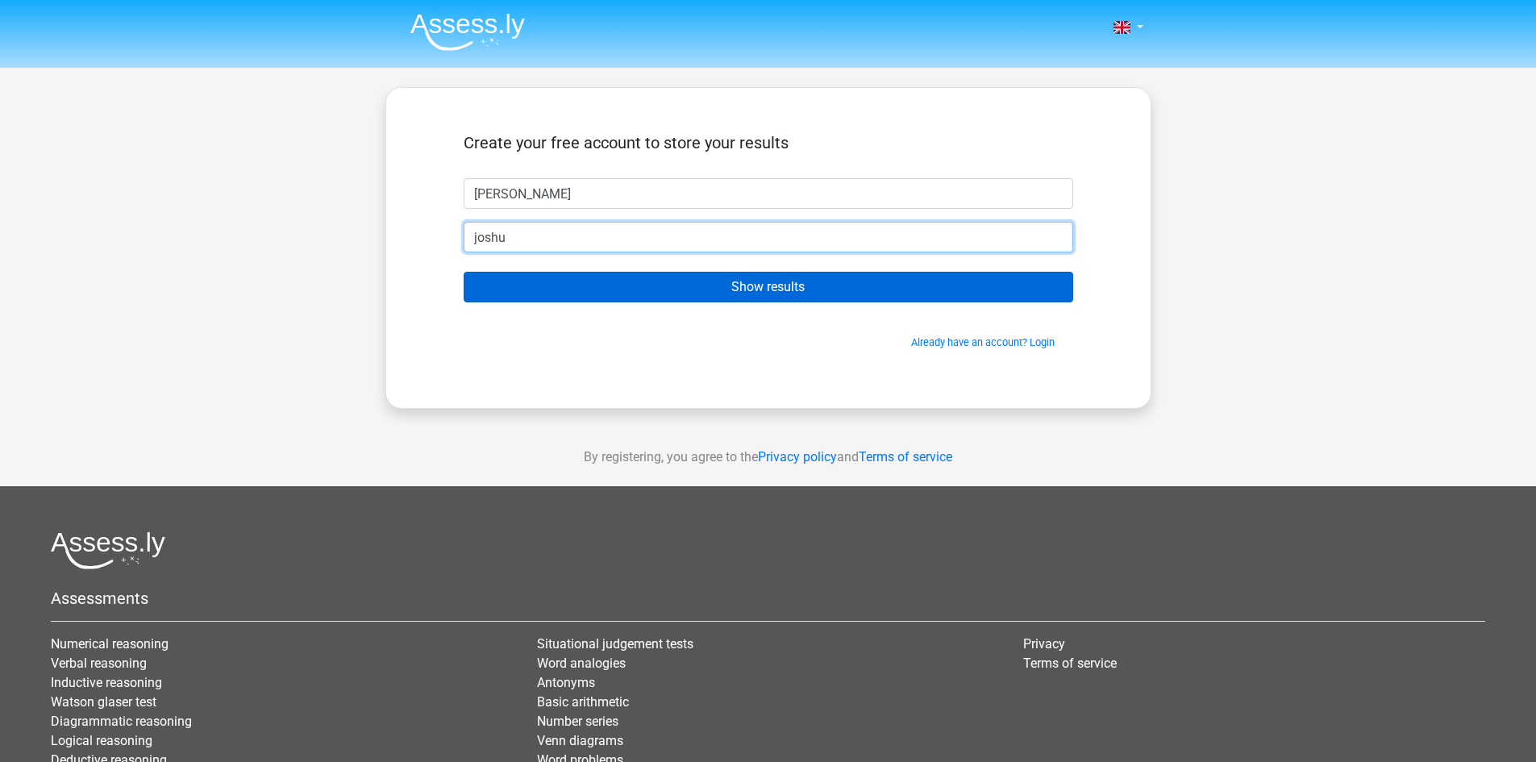
type input "joshuakohn@yahoo.com"
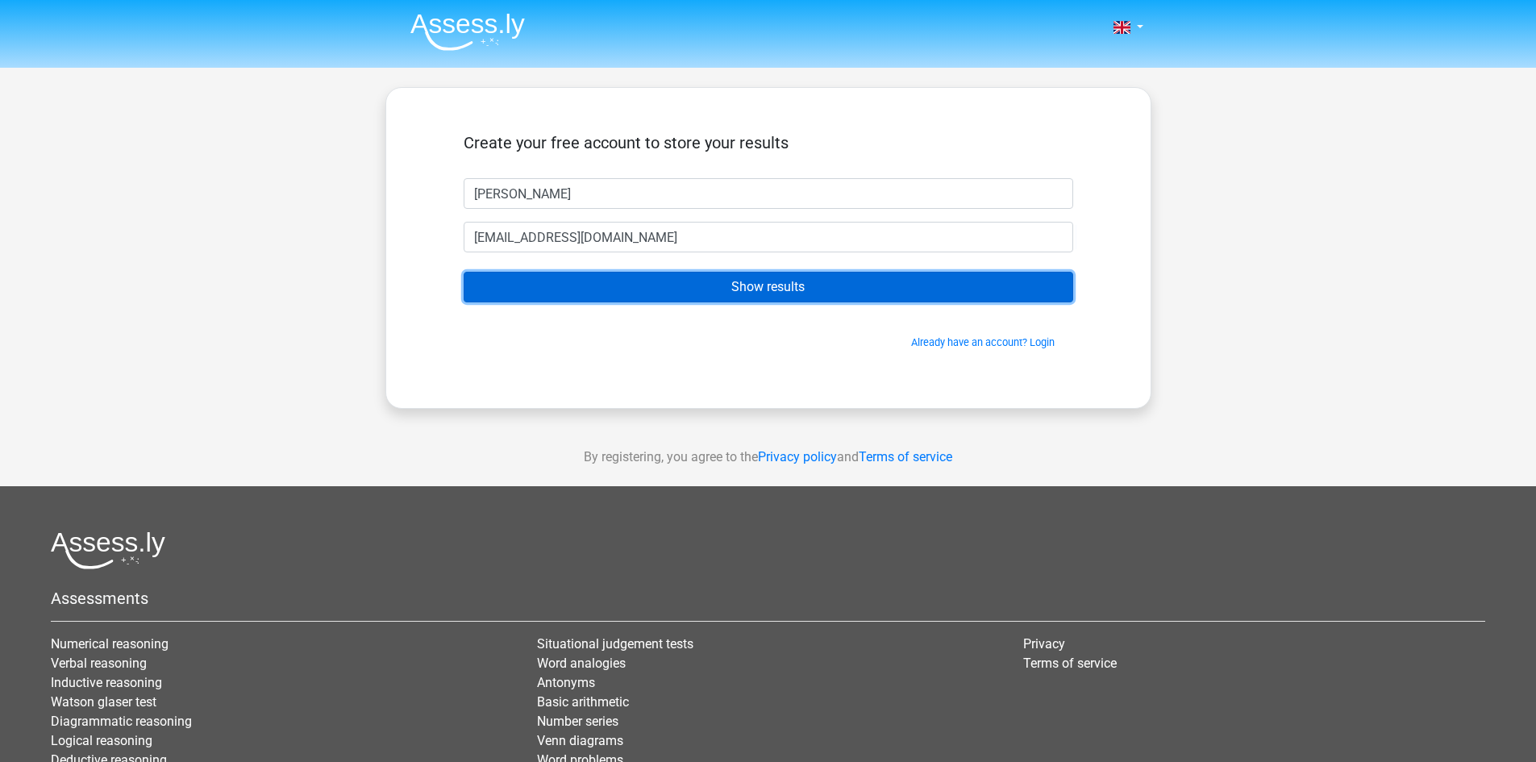
click at [709, 291] on input "Show results" at bounding box center [769, 287] width 610 height 31
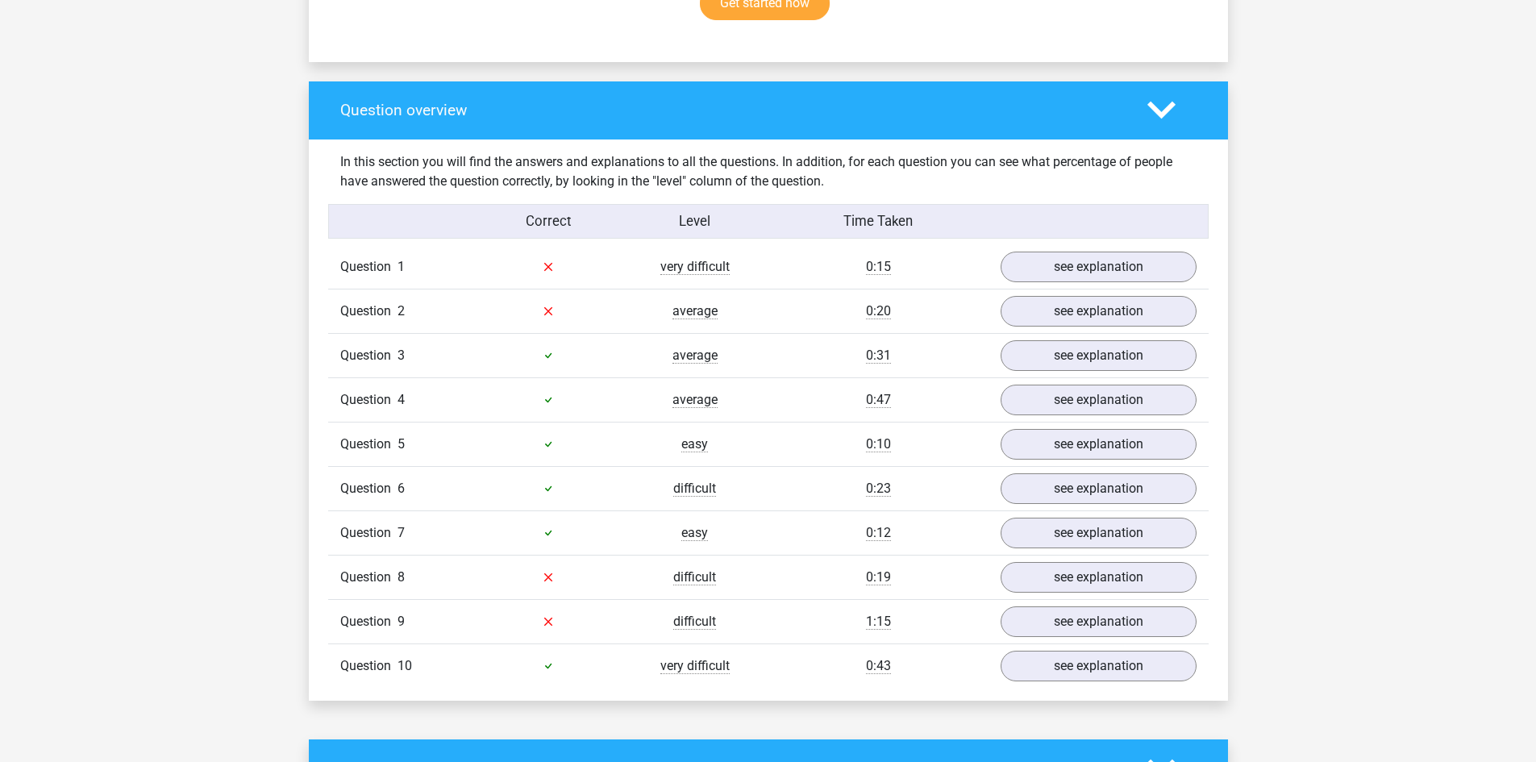
scroll to position [1129, 0]
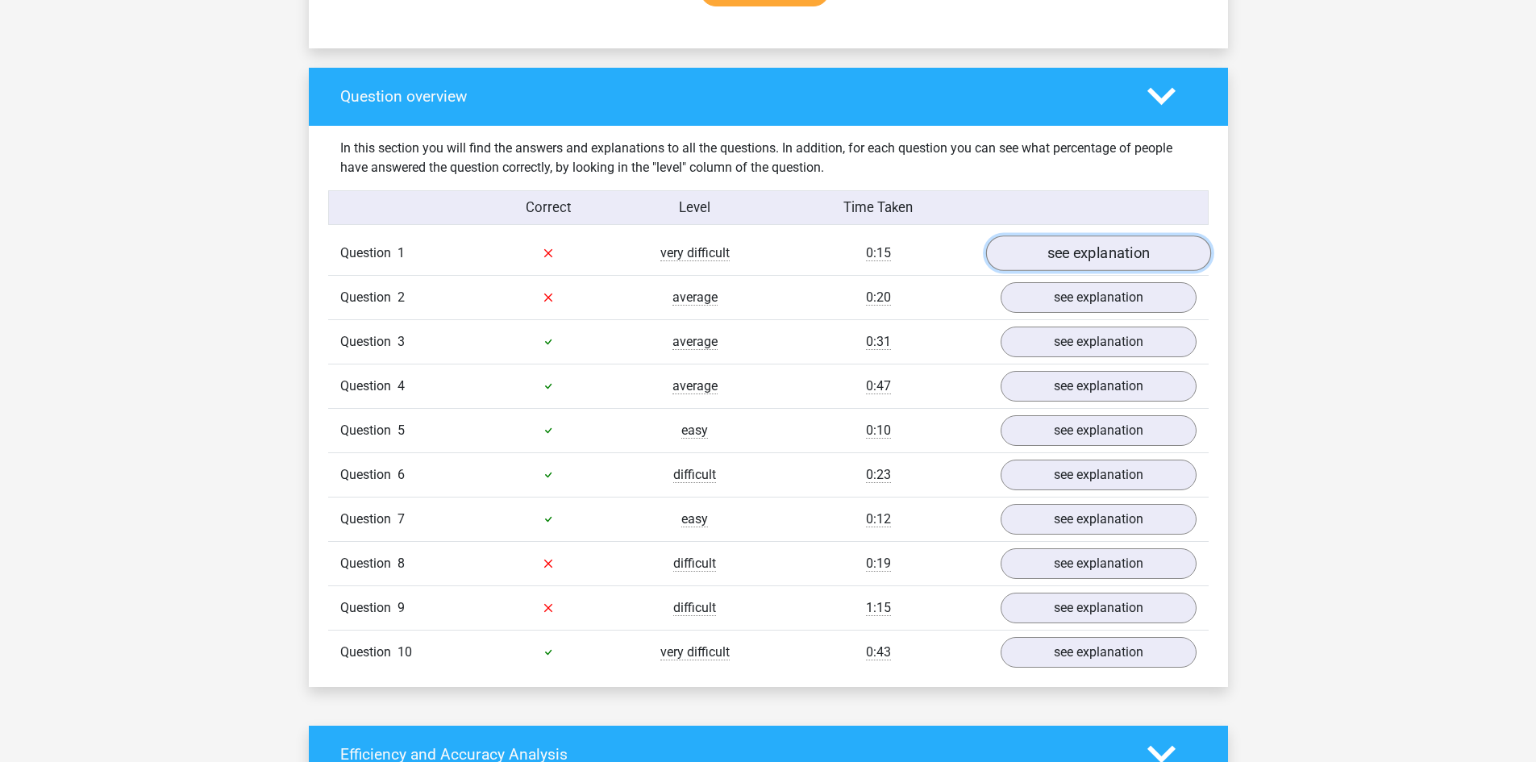
click at [1094, 259] on link "see explanation" at bounding box center [1097, 252] width 225 height 35
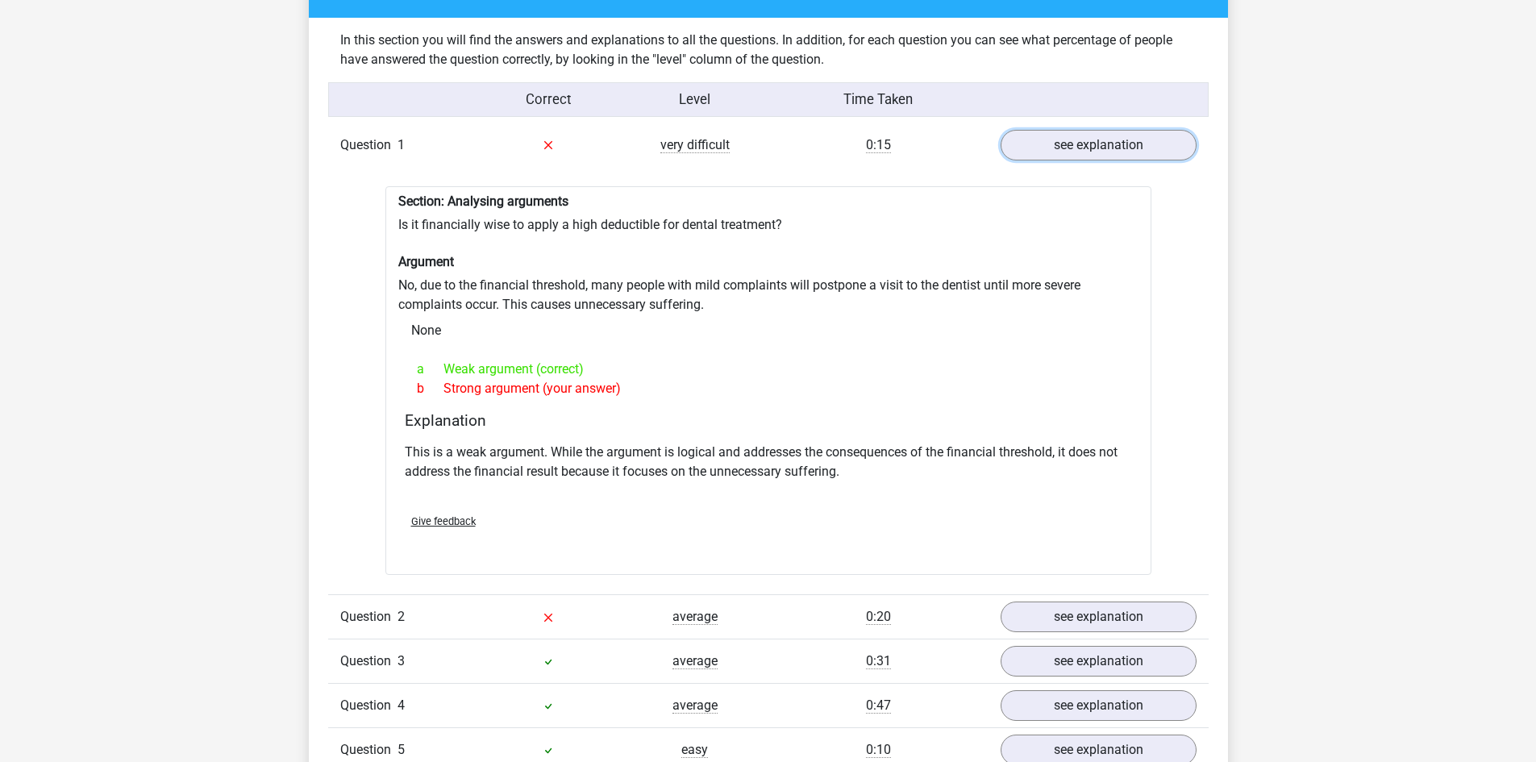
scroll to position [1290, 0]
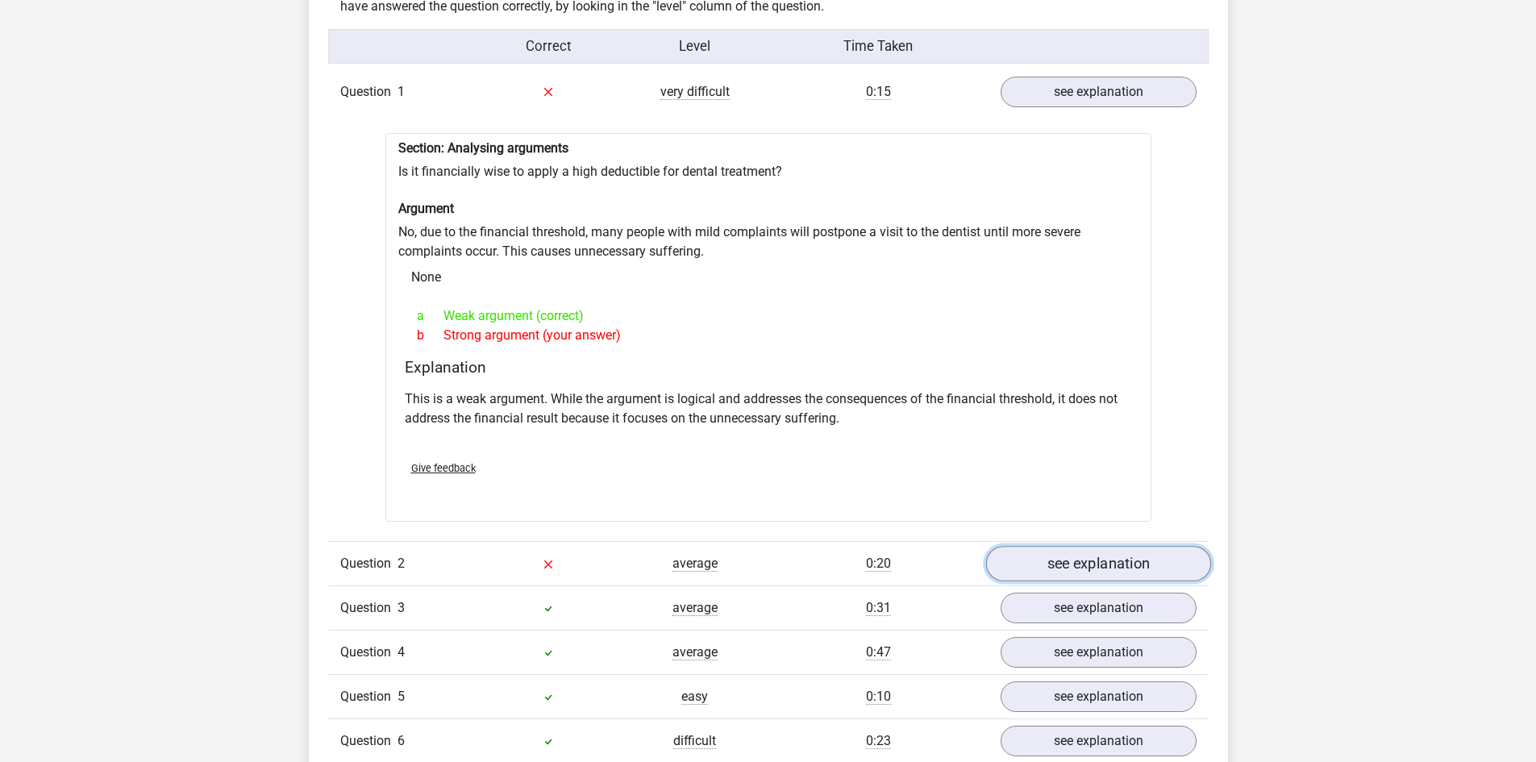
click at [1066, 565] on link "see explanation" at bounding box center [1097, 563] width 225 height 35
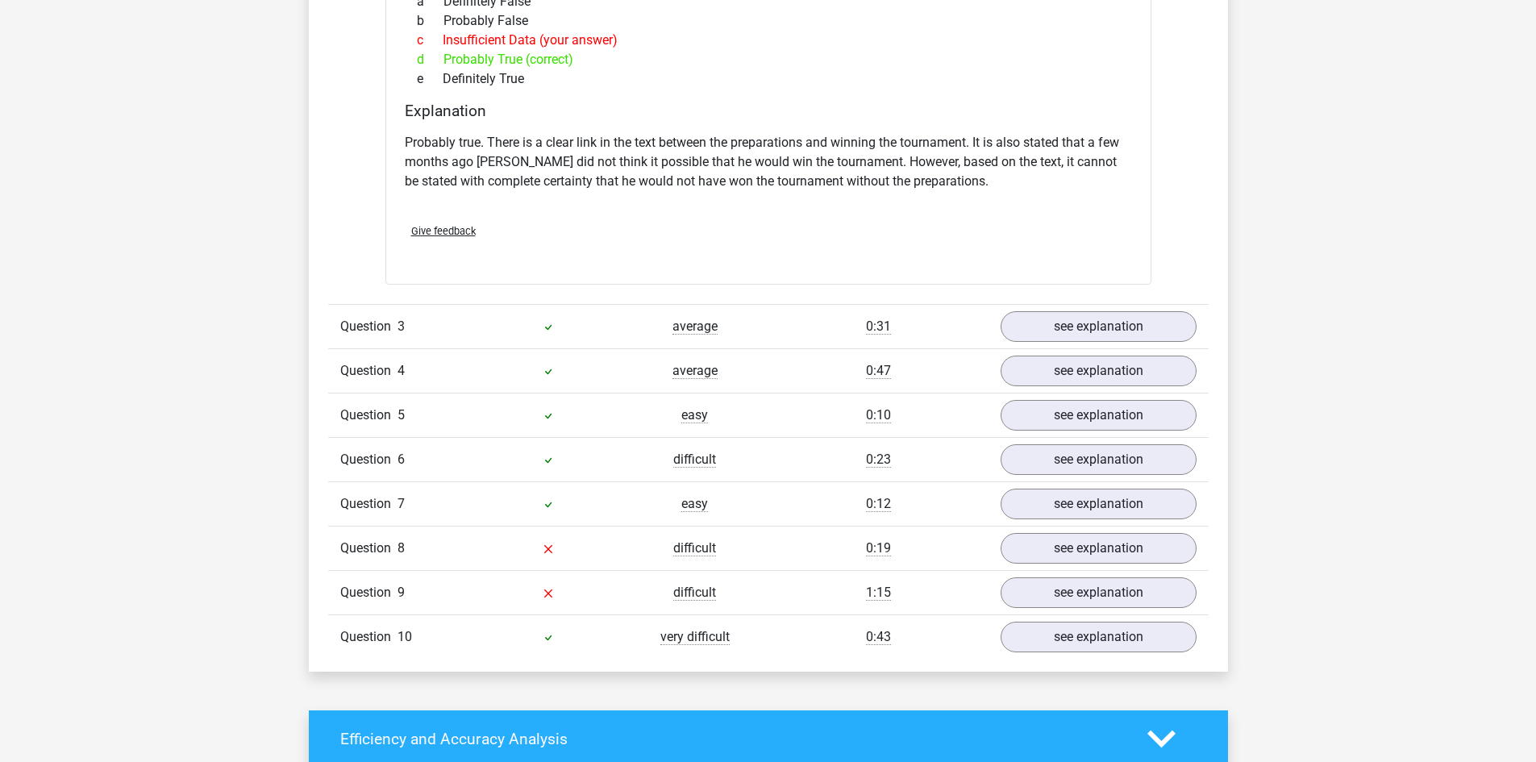
scroll to position [2177, 0]
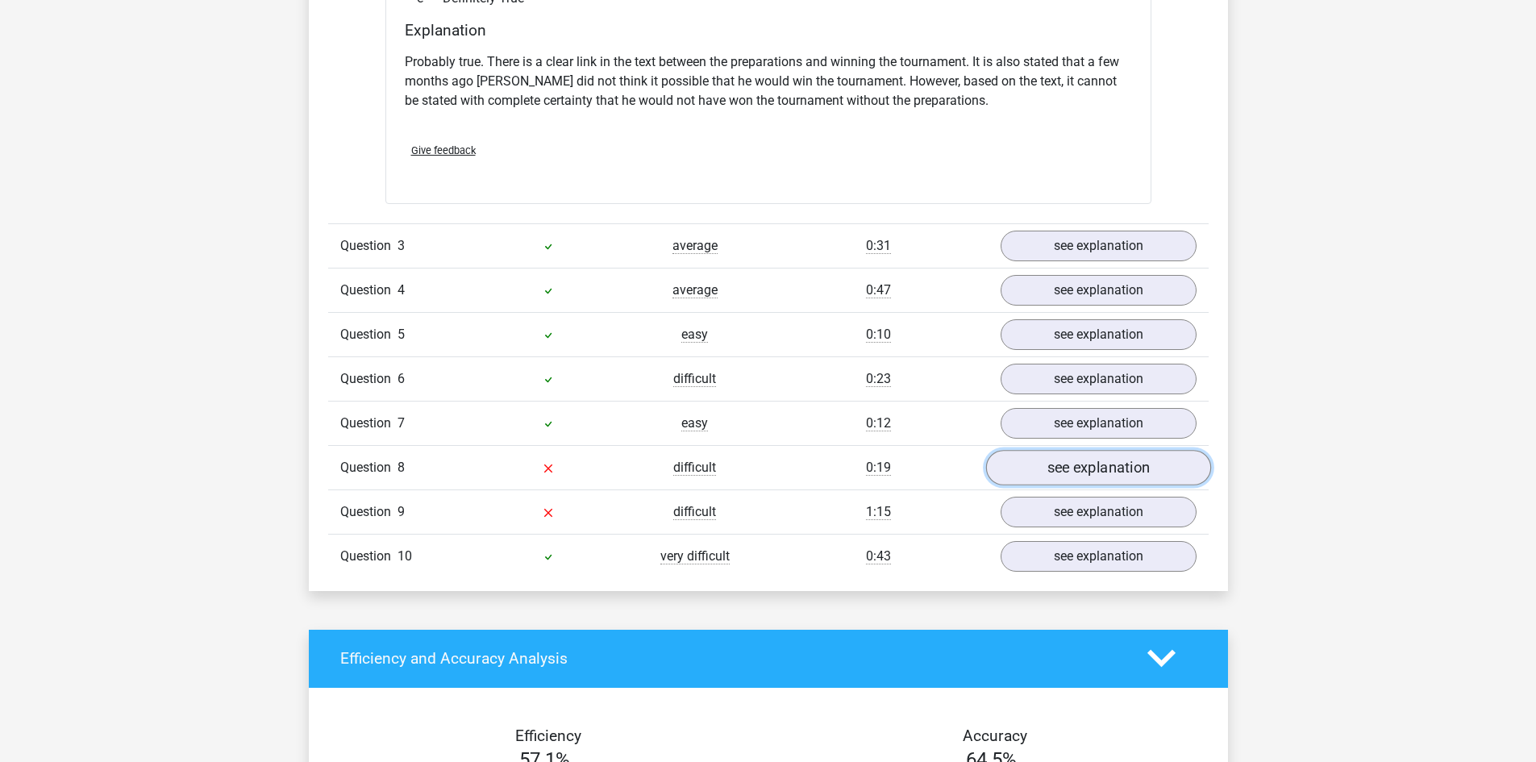
click at [1040, 470] on link "see explanation" at bounding box center [1097, 467] width 225 height 35
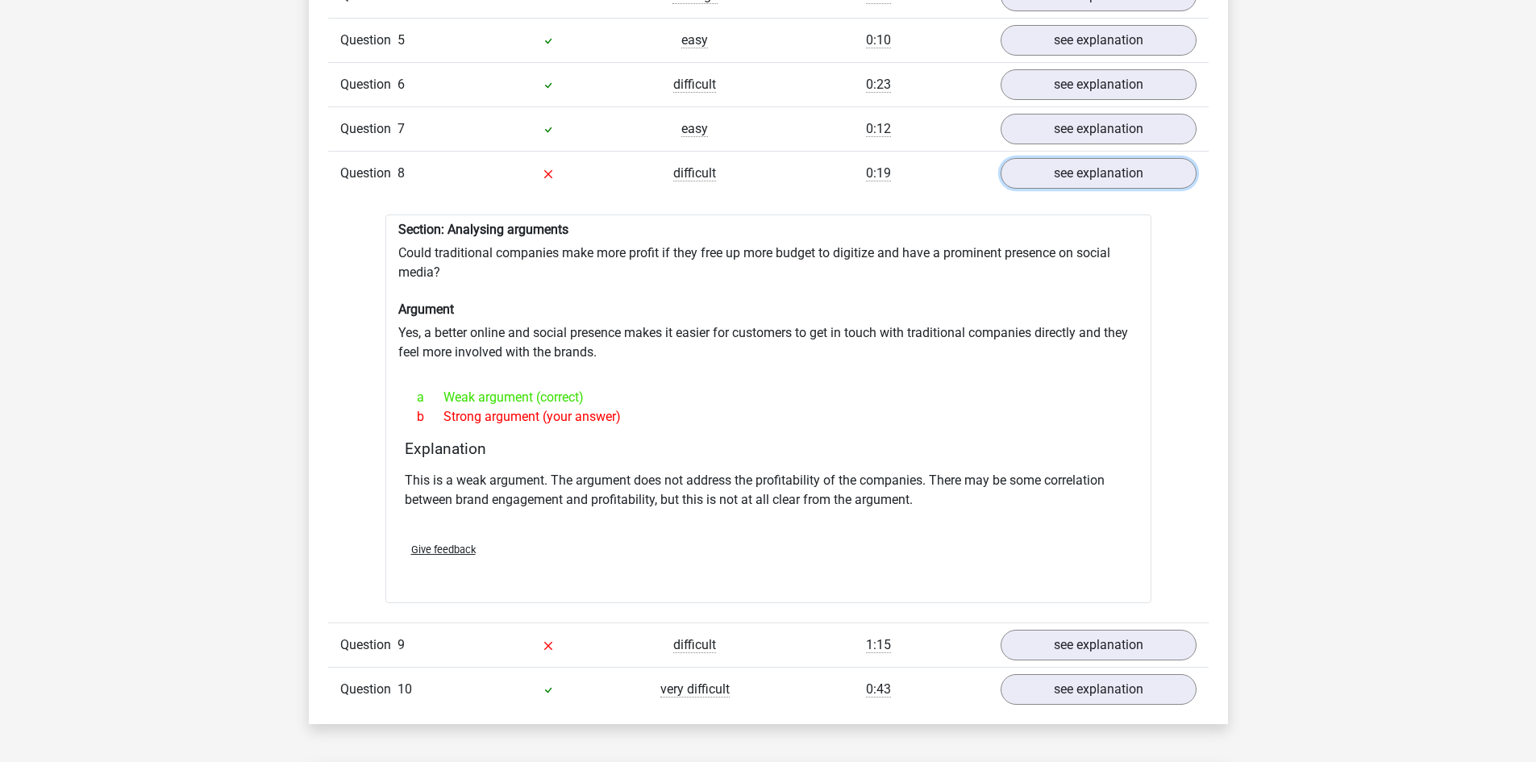
scroll to position [2500, 0]
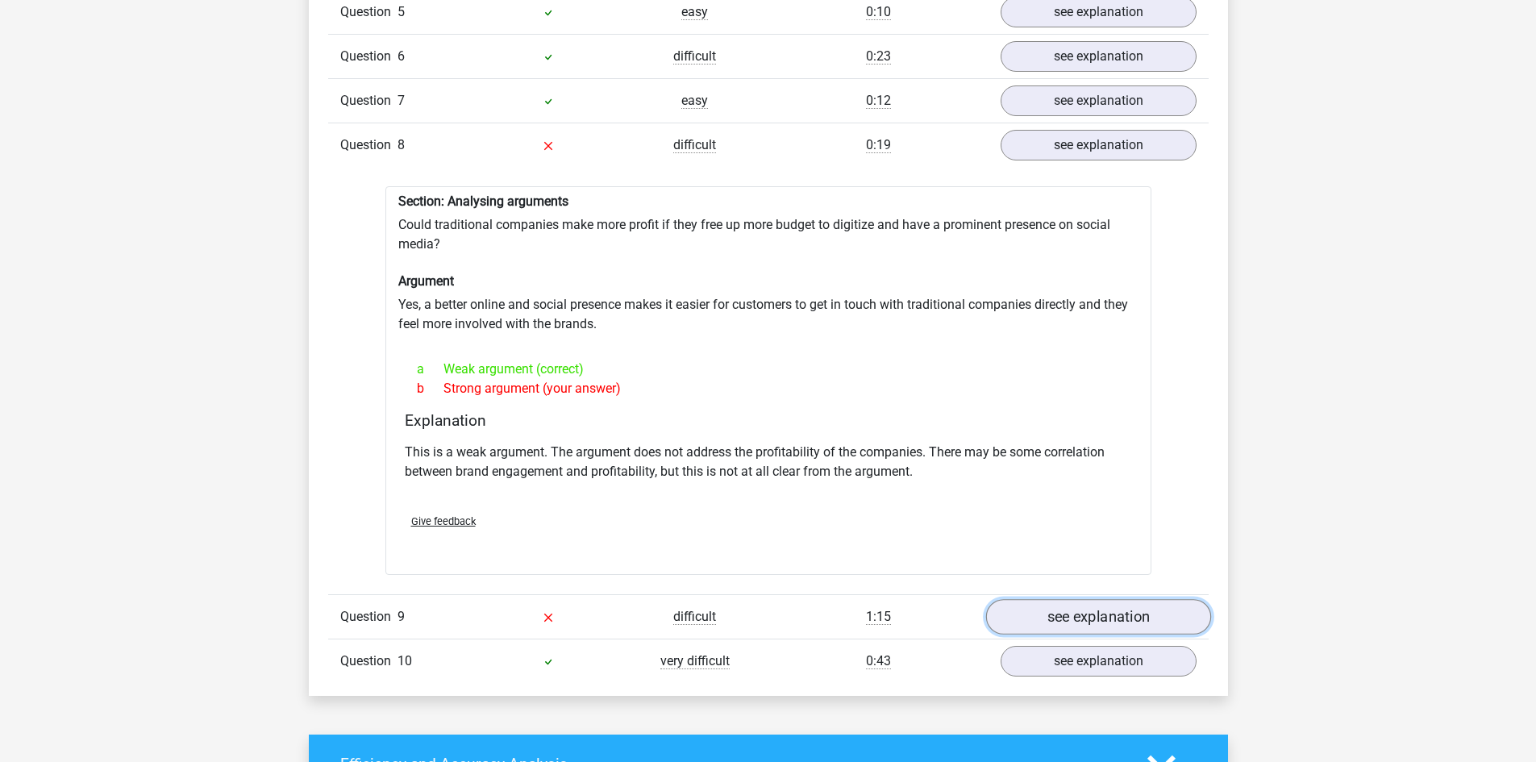
click at [1052, 616] on link "see explanation" at bounding box center [1097, 617] width 225 height 35
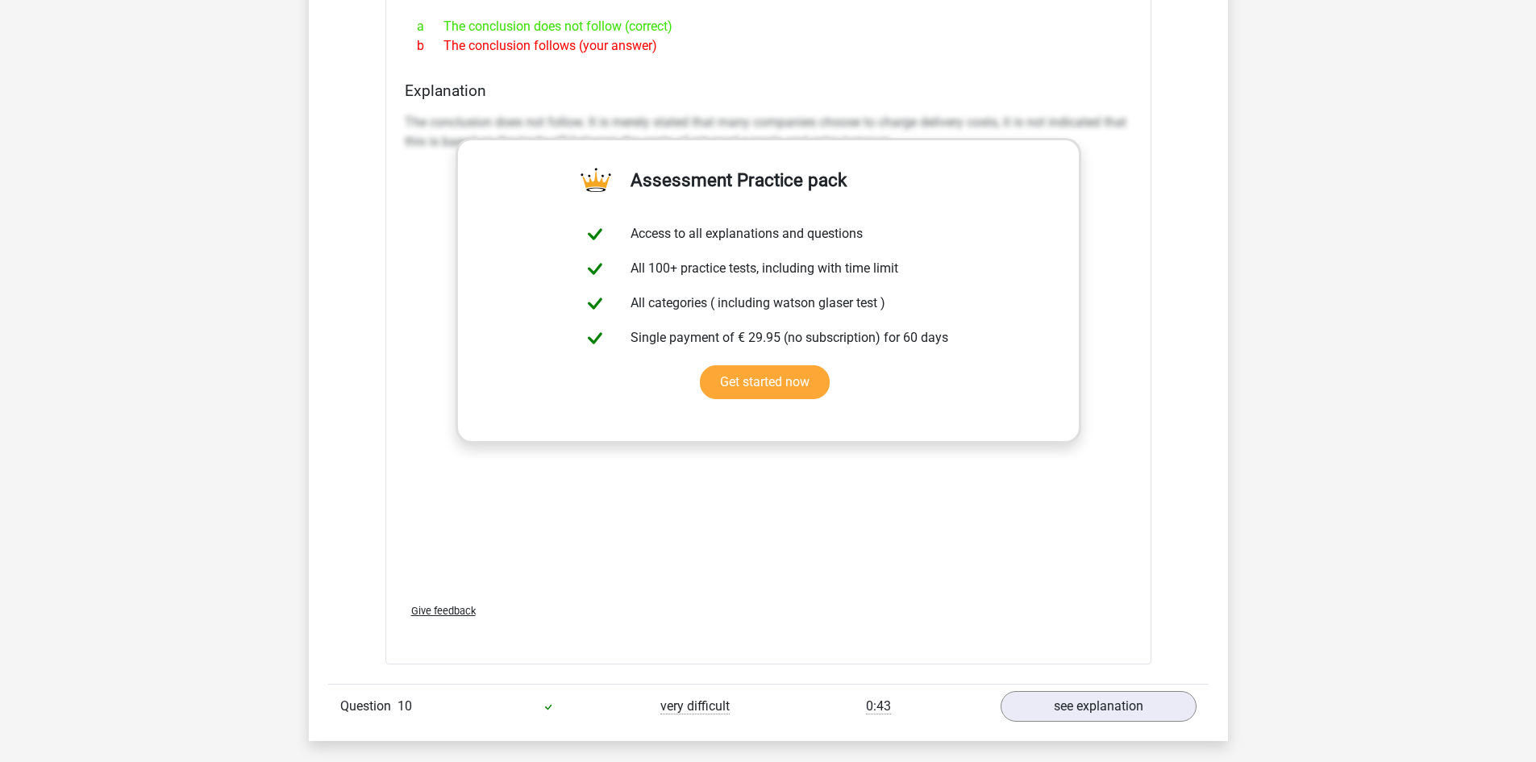
scroll to position [3387, 0]
